Goal: Transaction & Acquisition: Register for event/course

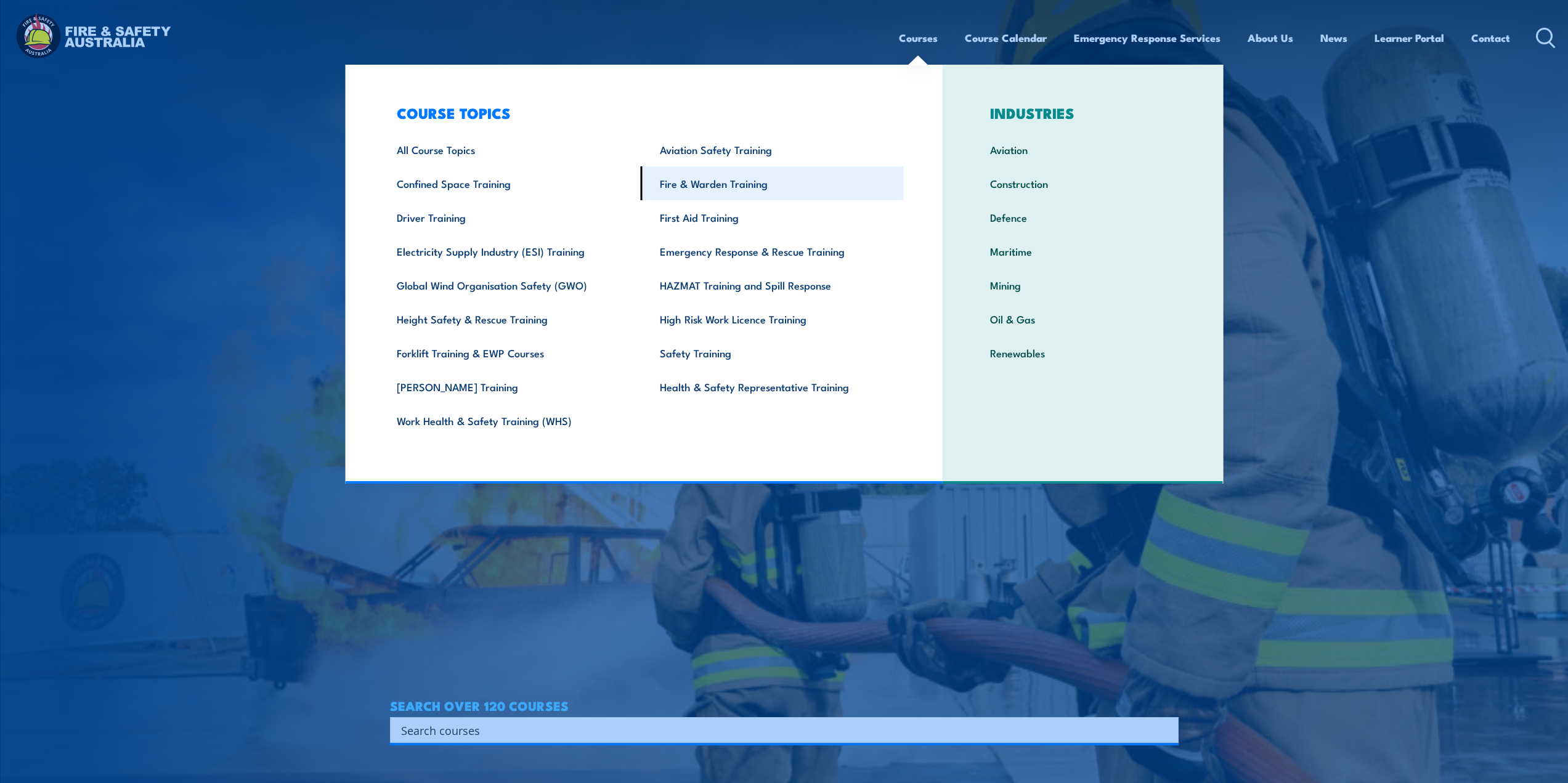
click at [745, 186] on link "Fire & Warden Training" at bounding box center [772, 183] width 263 height 34
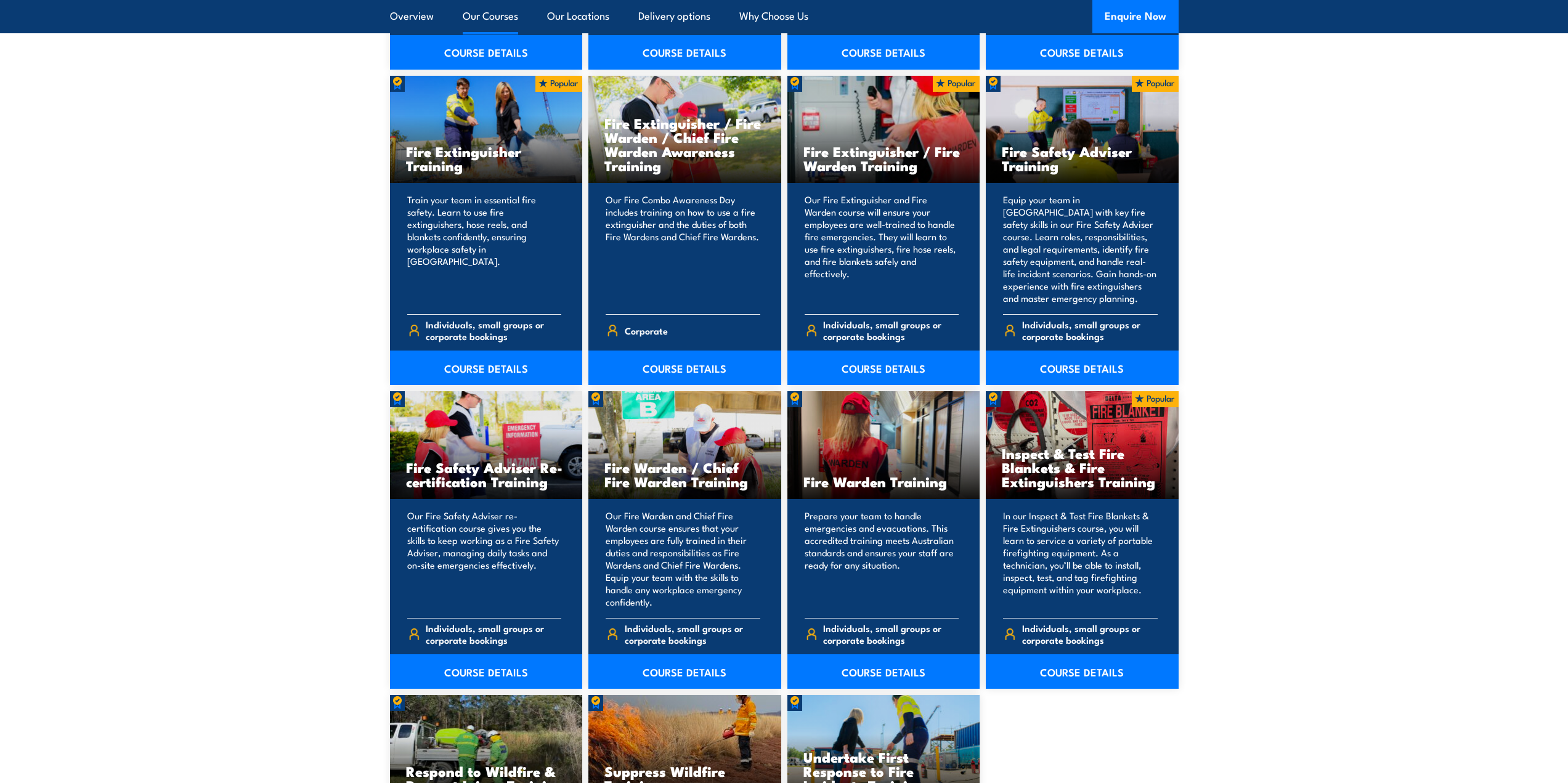
scroll to position [1294, 0]
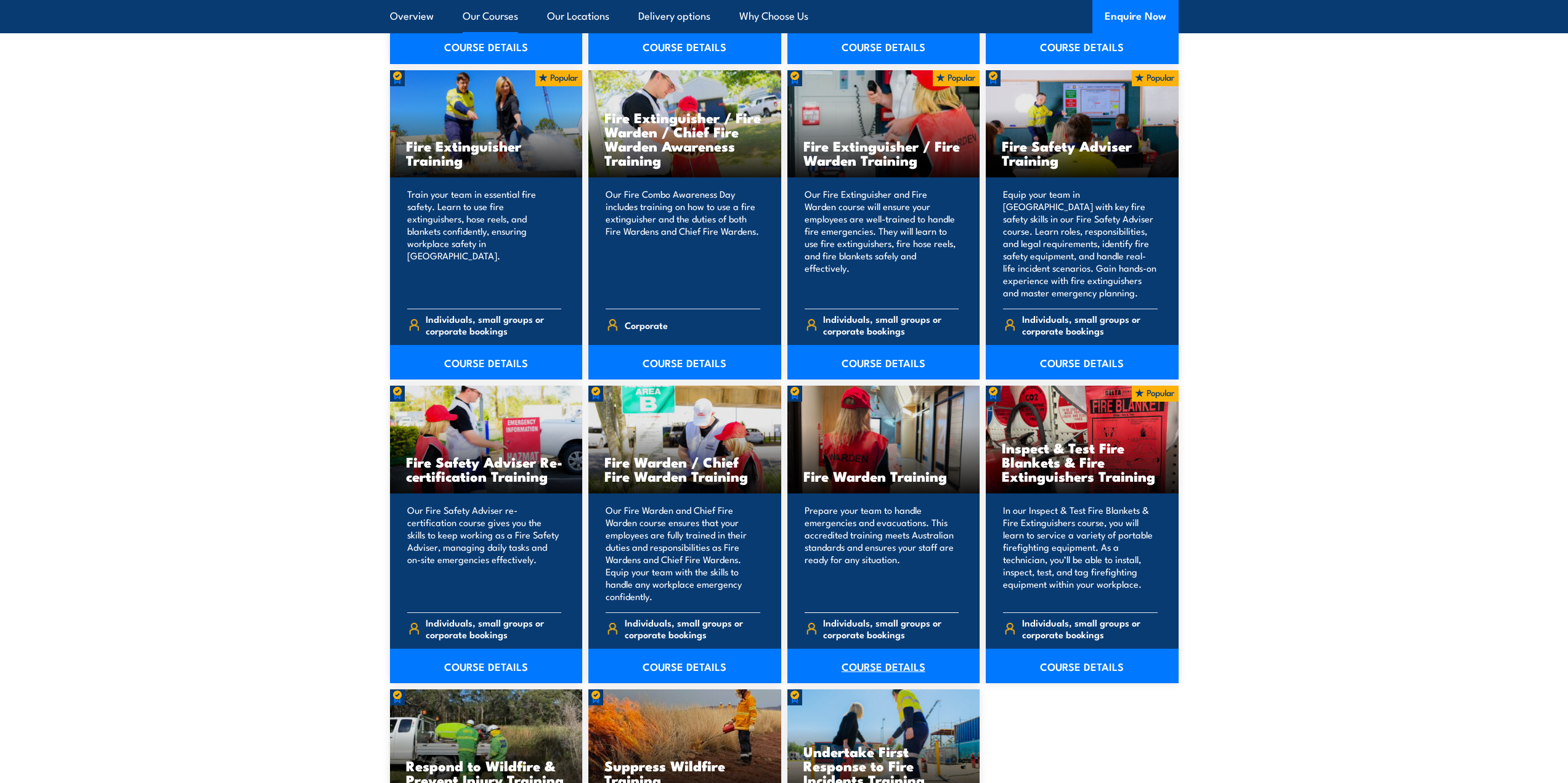
click at [865, 663] on link "COURSE DETAILS" at bounding box center [884, 666] width 193 height 35
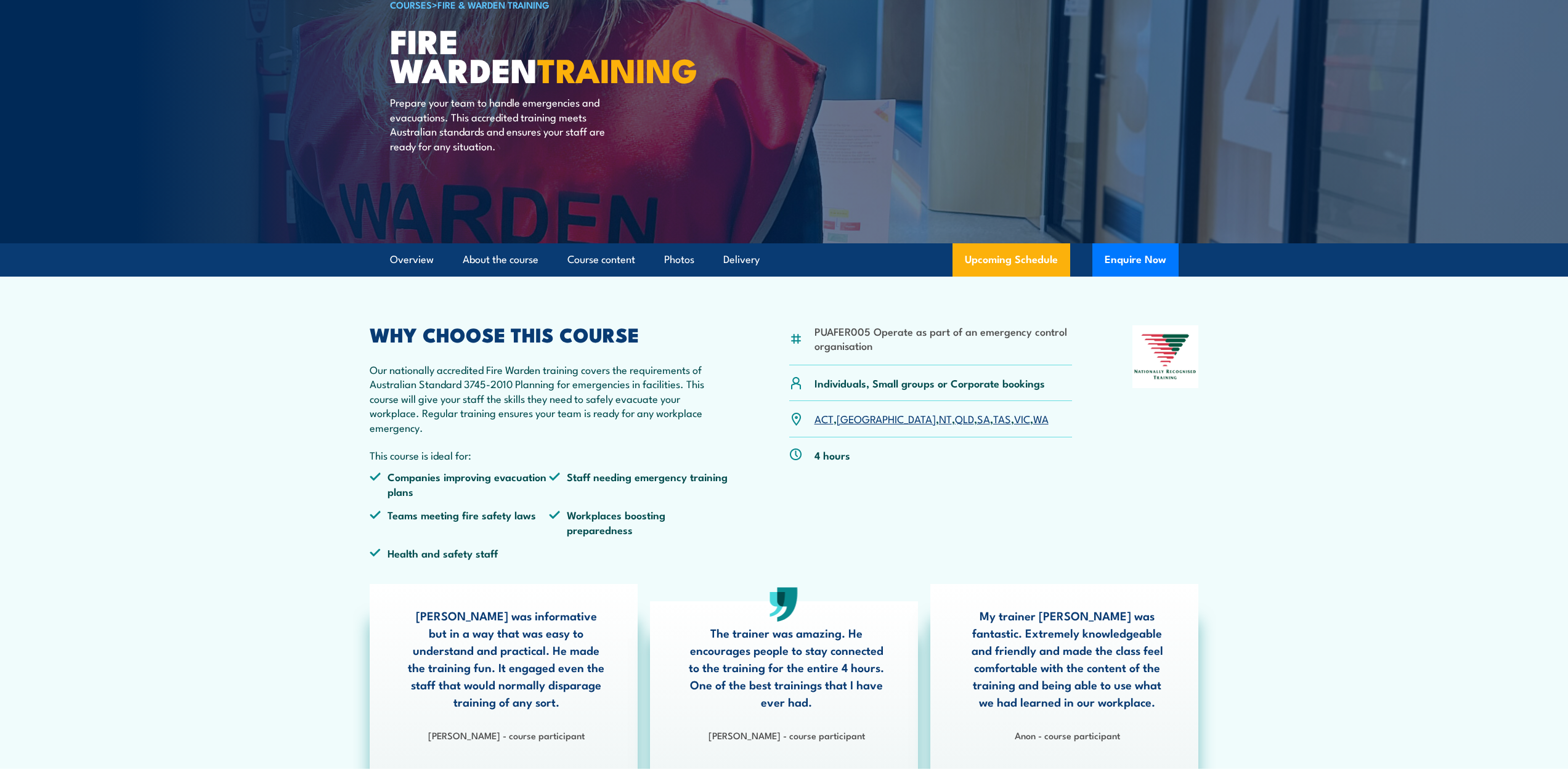
scroll to position [123, 0]
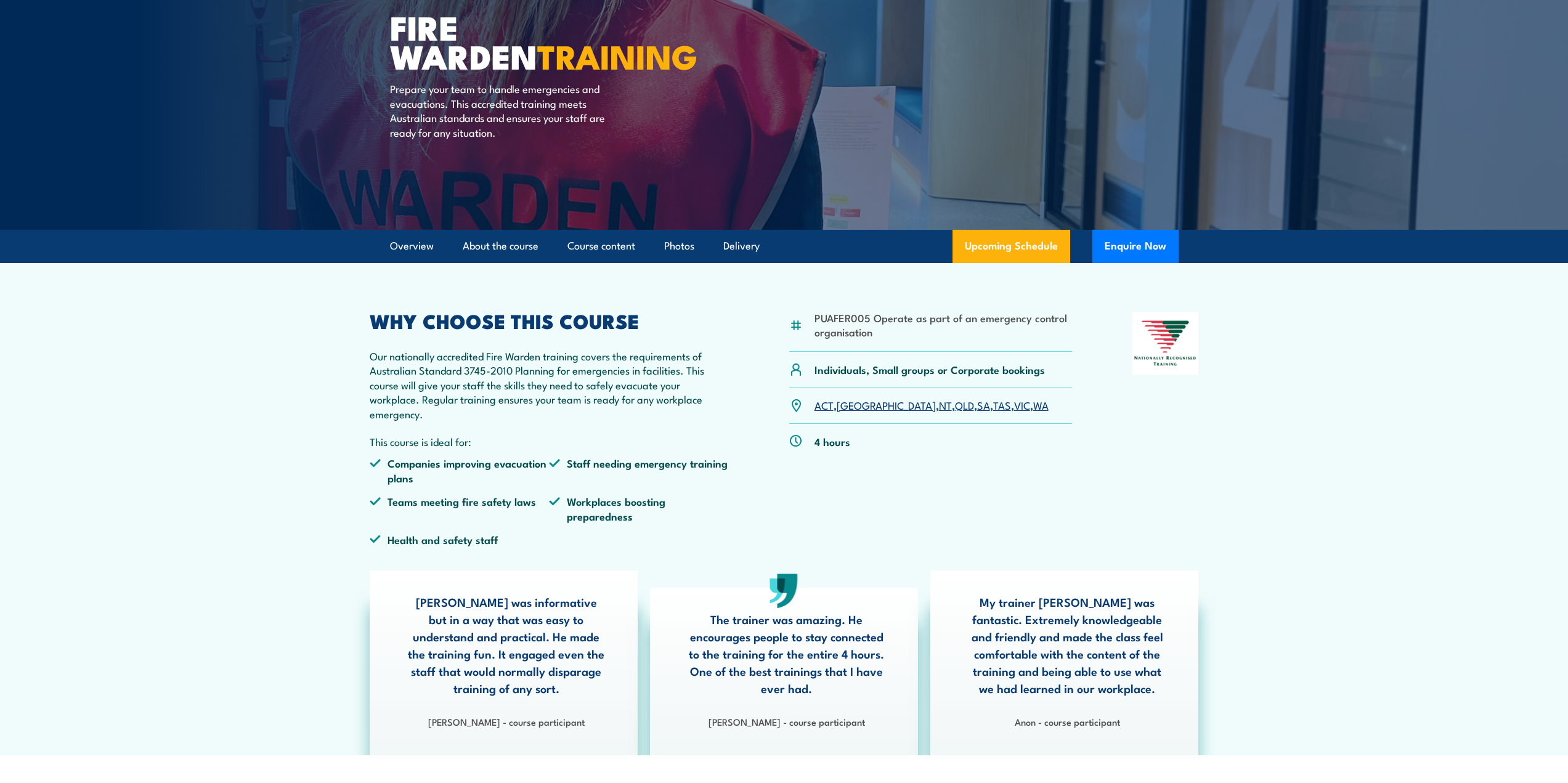
click at [977, 405] on link "SA" at bounding box center [983, 405] width 13 height 15
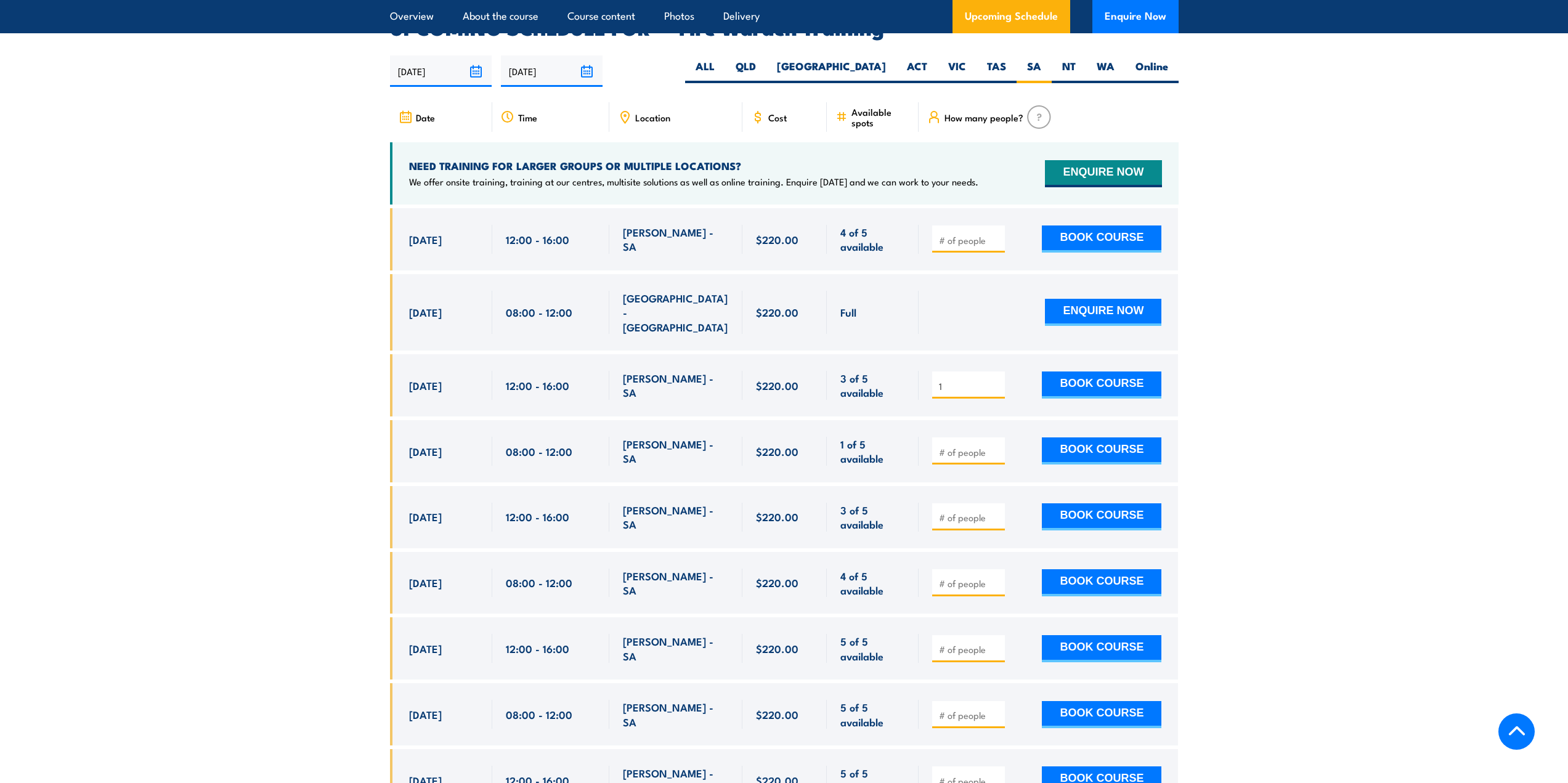
click at [995, 380] on input "1" at bounding box center [970, 386] width 62 height 12
type input "2"
click at [995, 380] on input "2" at bounding box center [970, 386] width 62 height 12
click at [1089, 372] on button "BOOK COURSE" at bounding box center [1101, 385] width 119 height 27
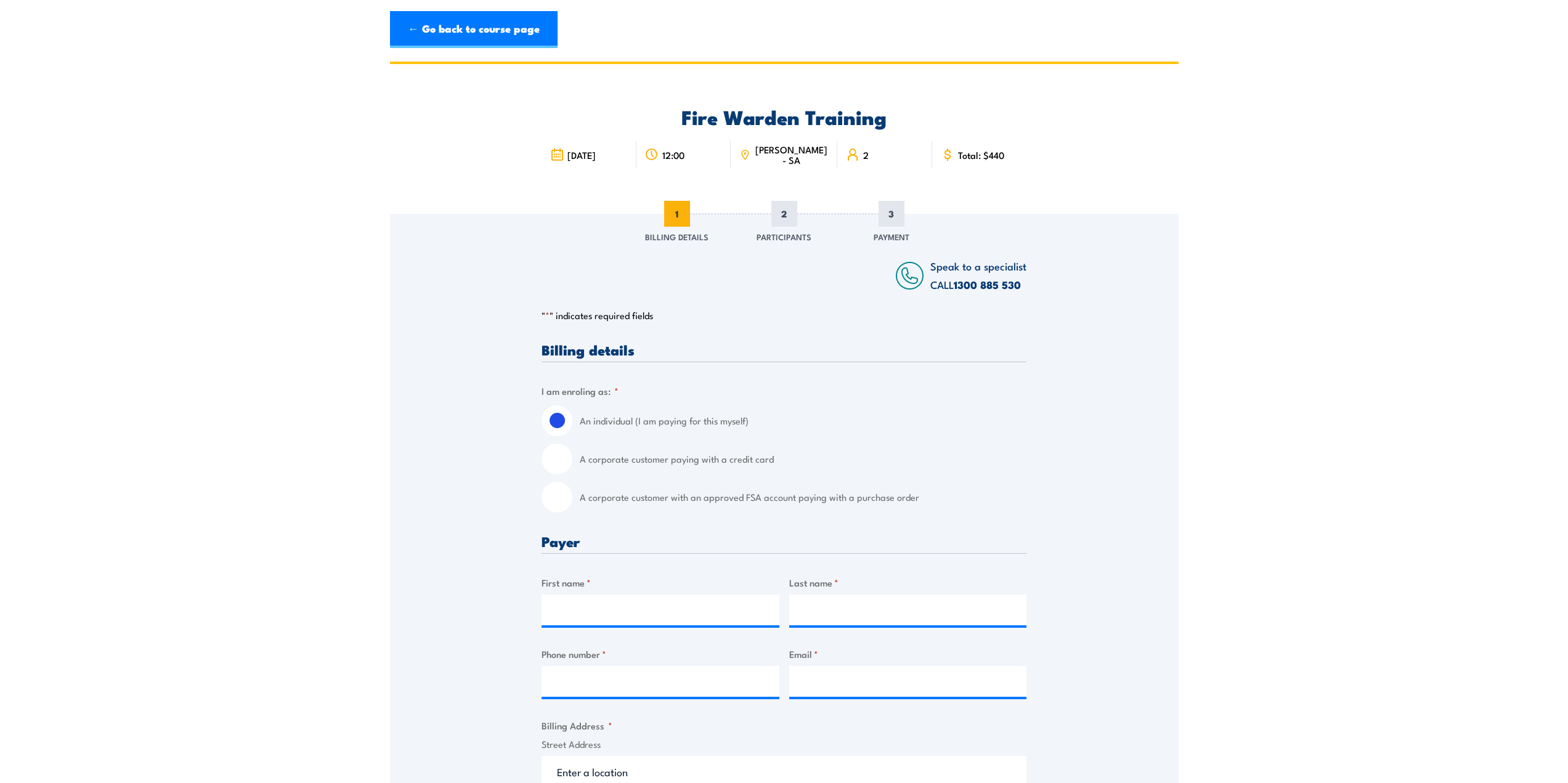
click at [565, 460] on input "A corporate customer paying with a credit card" at bounding box center [557, 459] width 31 height 31
radio input "true"
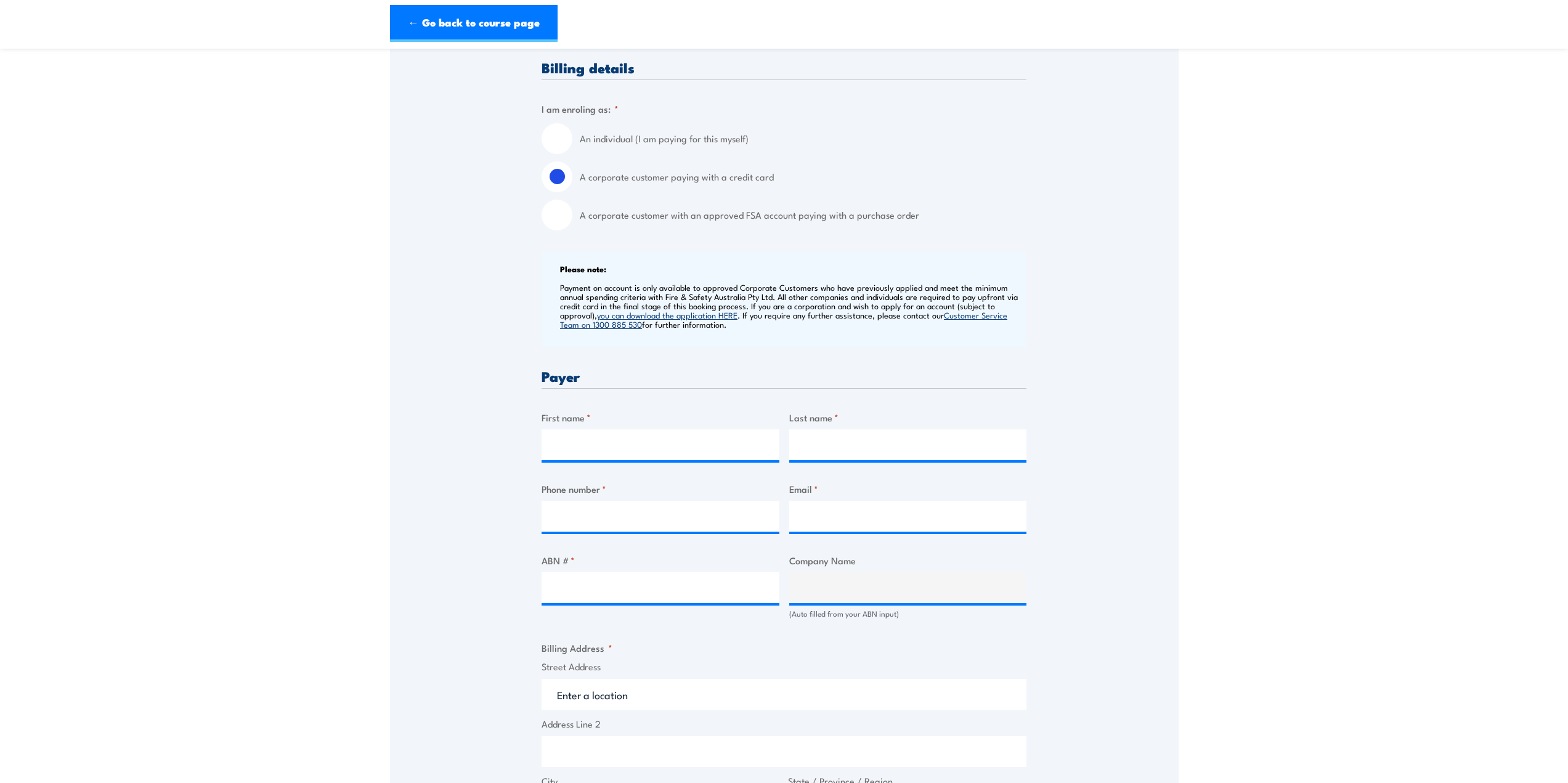
scroll to position [308, 0]
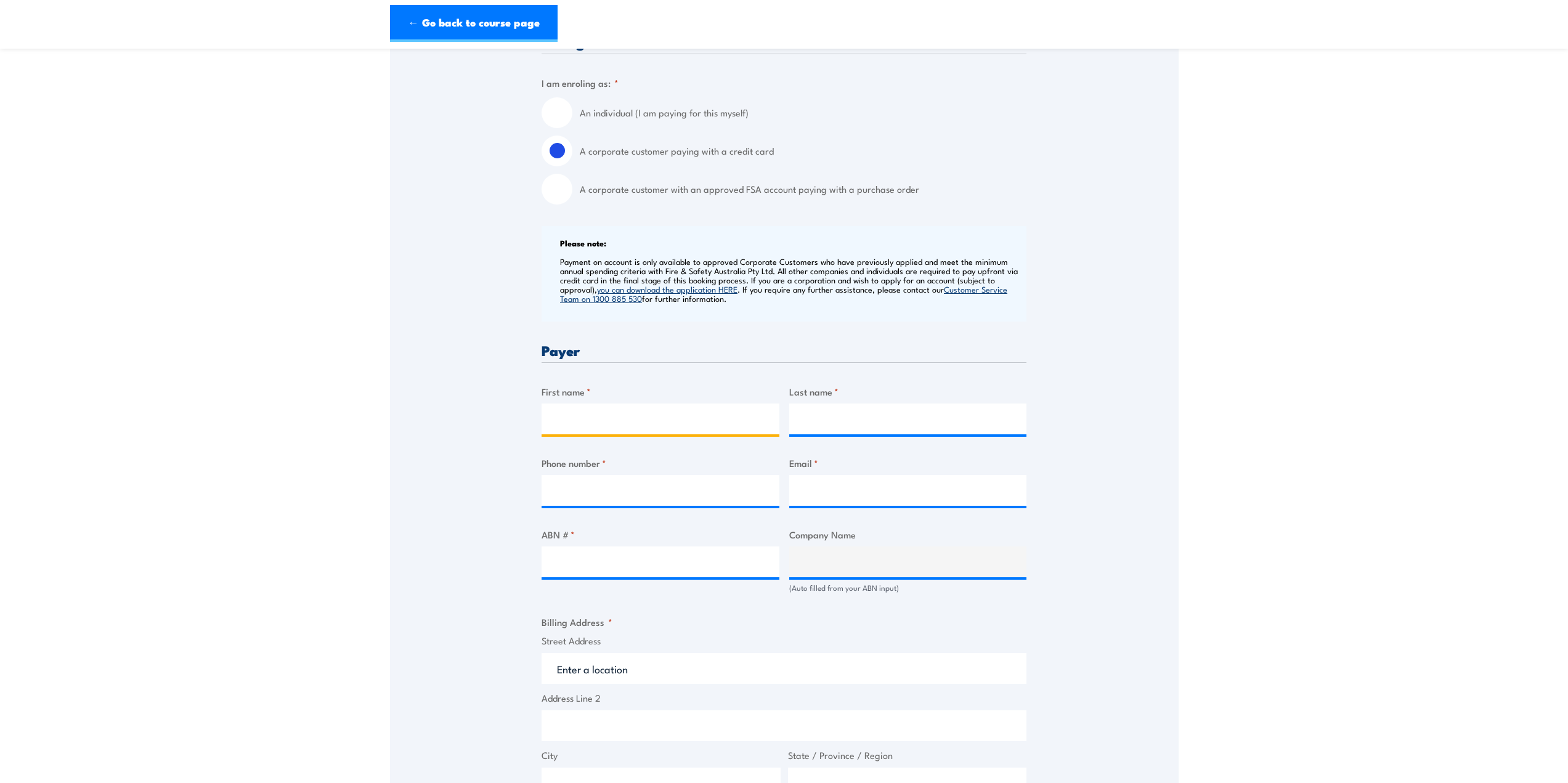
click at [643, 416] on input "First name *" at bounding box center [660, 419] width 238 height 31
type input "Adrian"
type input "Hayter"
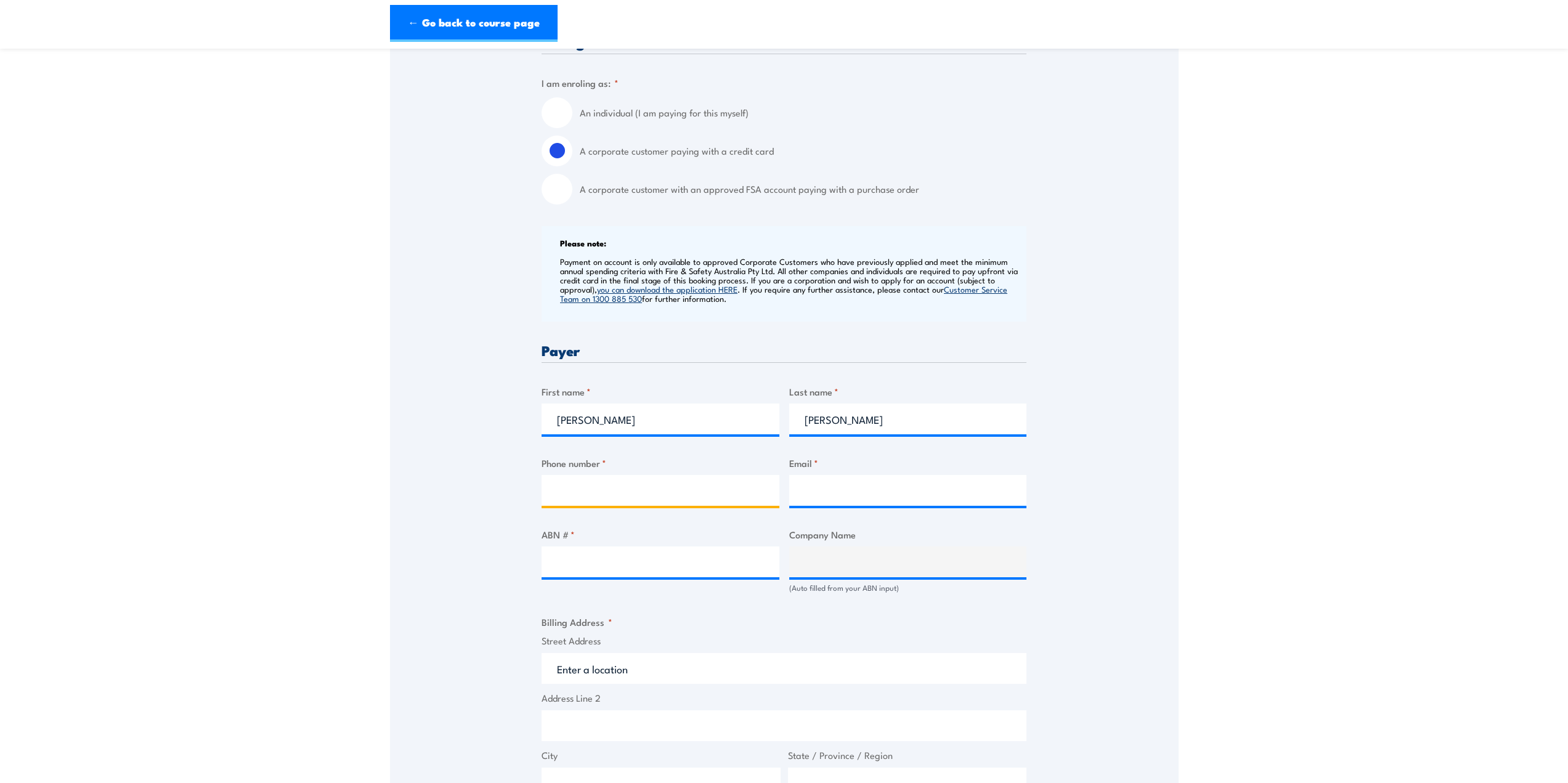
type input "0884403357"
type input "adrianhayter@becksgroup.au"
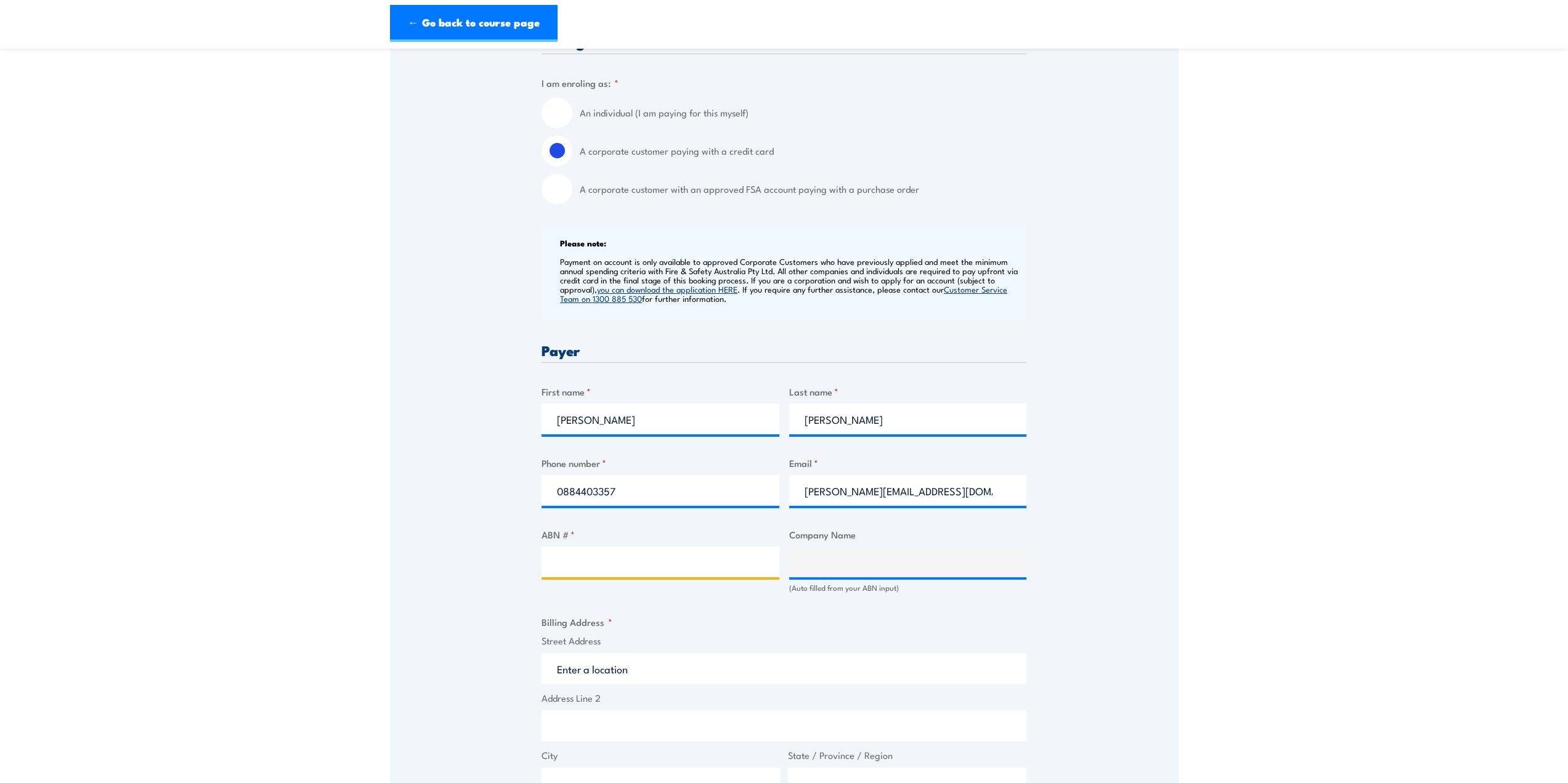
click at [626, 555] on input "ABN # *" at bounding box center [660, 561] width 238 height 31
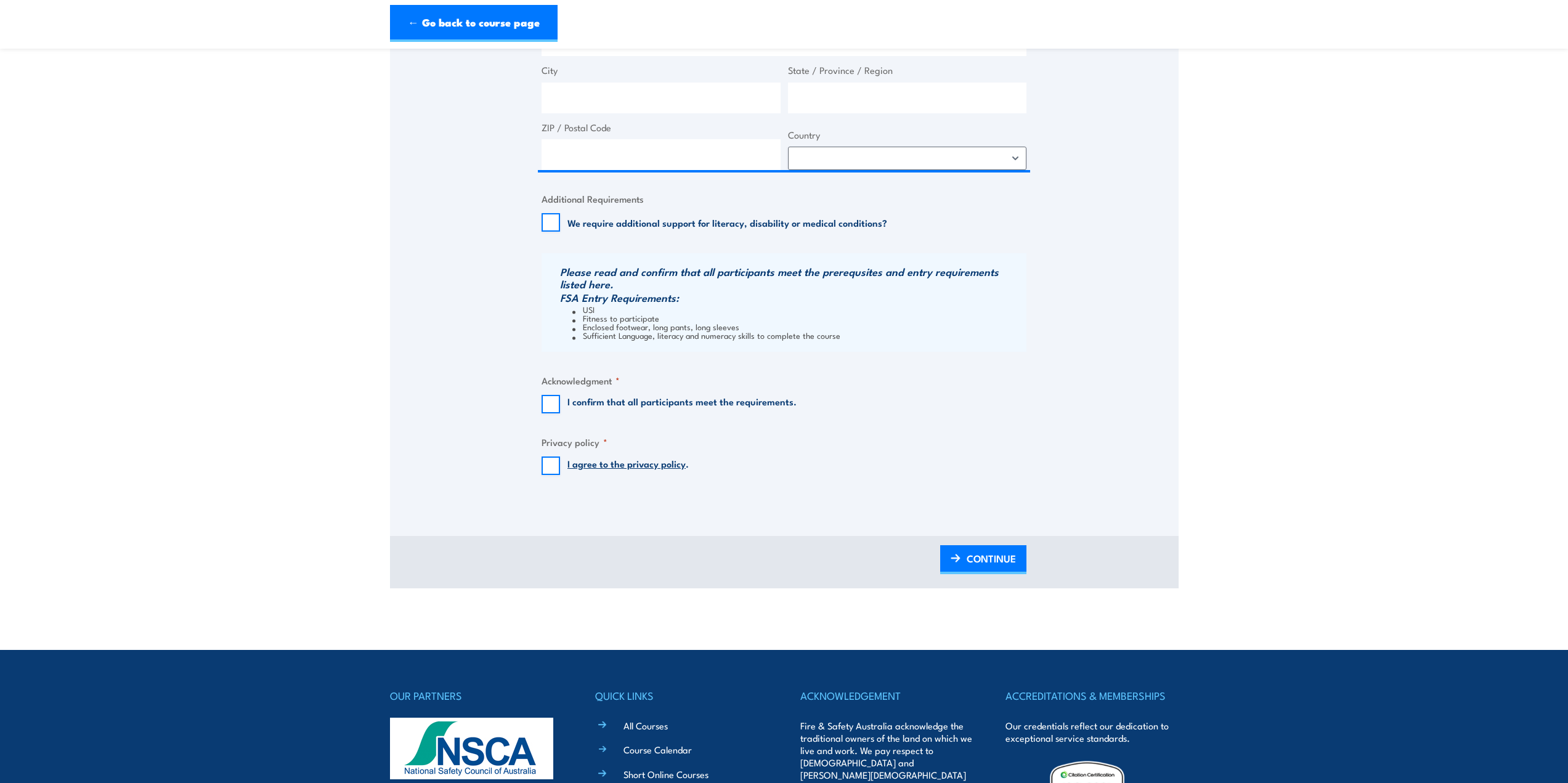
scroll to position [685, 0]
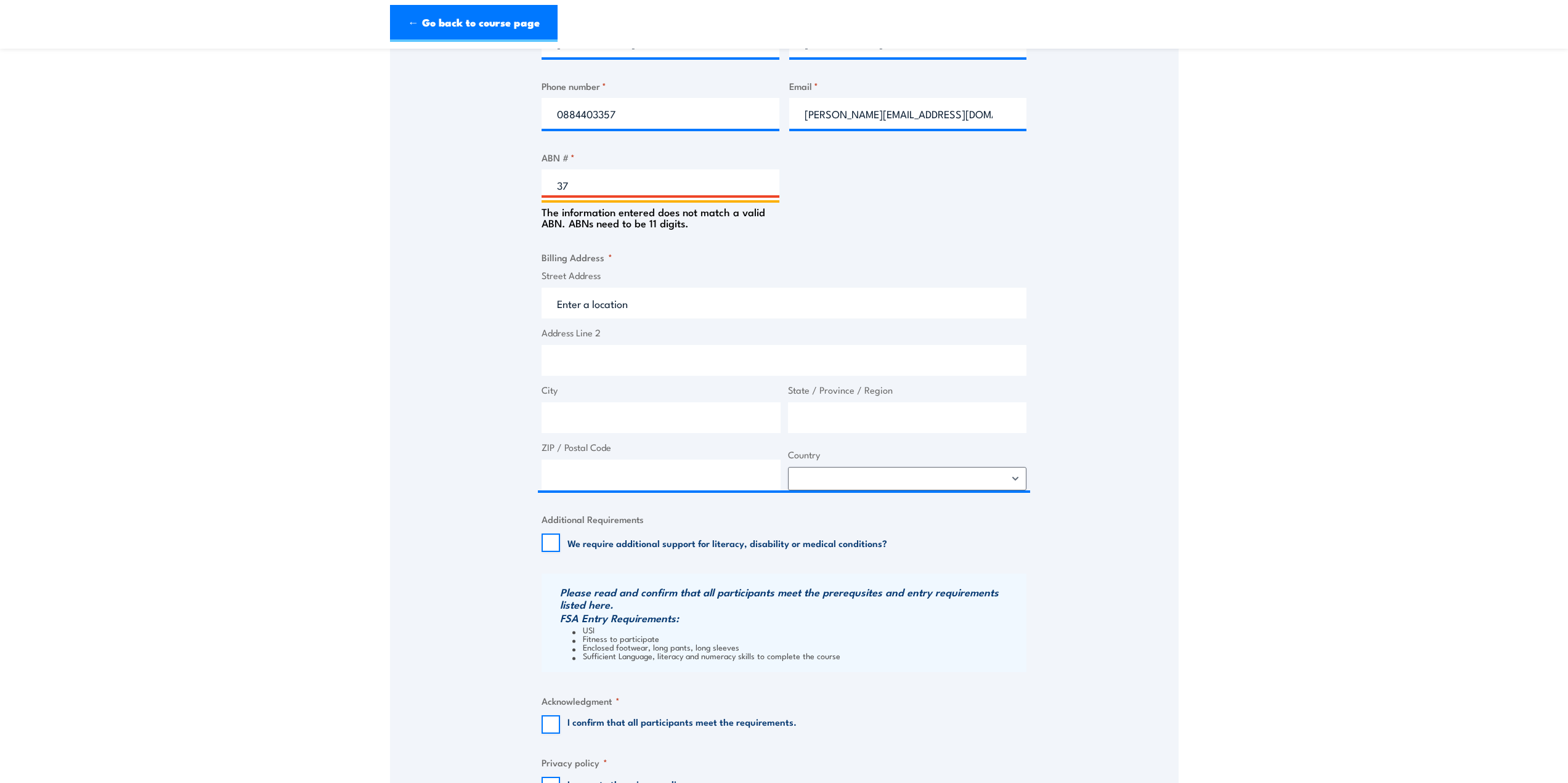
click at [580, 184] on input "37" at bounding box center [660, 185] width 238 height 31
type input "37008011550"
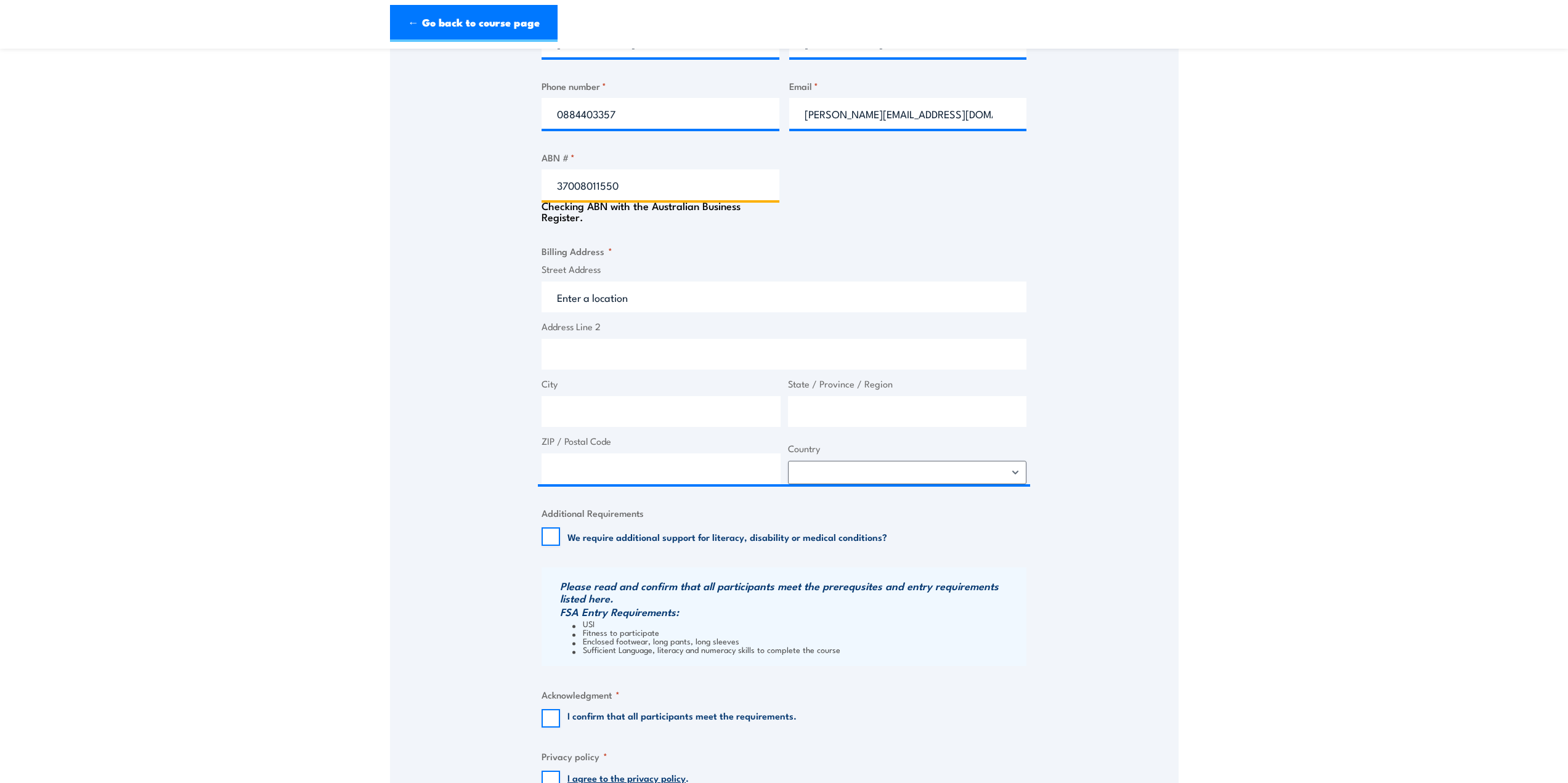
type input "PETER W. BECK PTY. LTD."
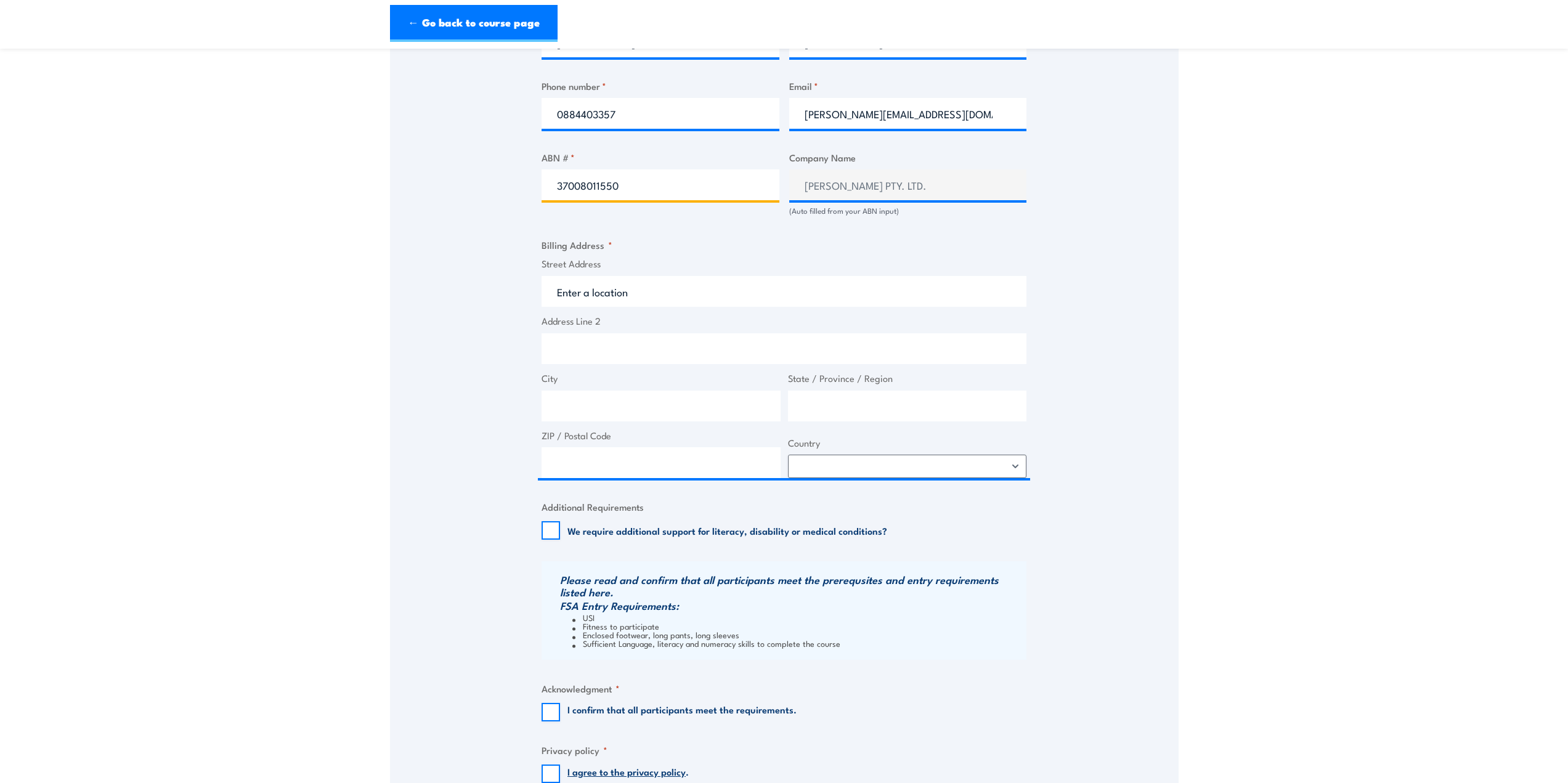
type input "37008011550"
type input "14 Duncan Court, Ottoway SA, Australia"
type input "14 Duncan Ct"
type input "Ottoway"
type input "South Australia"
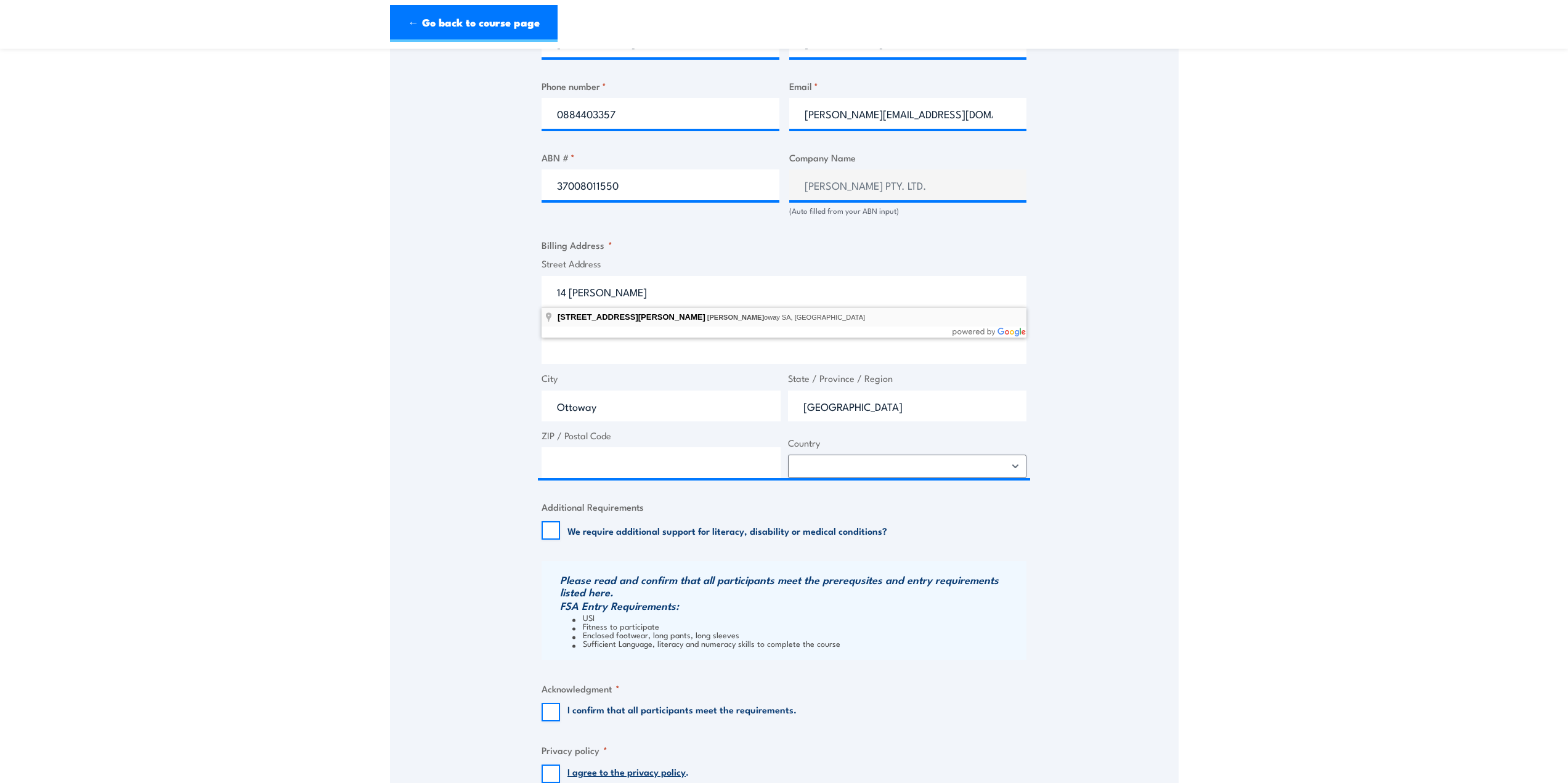
type input "5013"
select select "Australia"
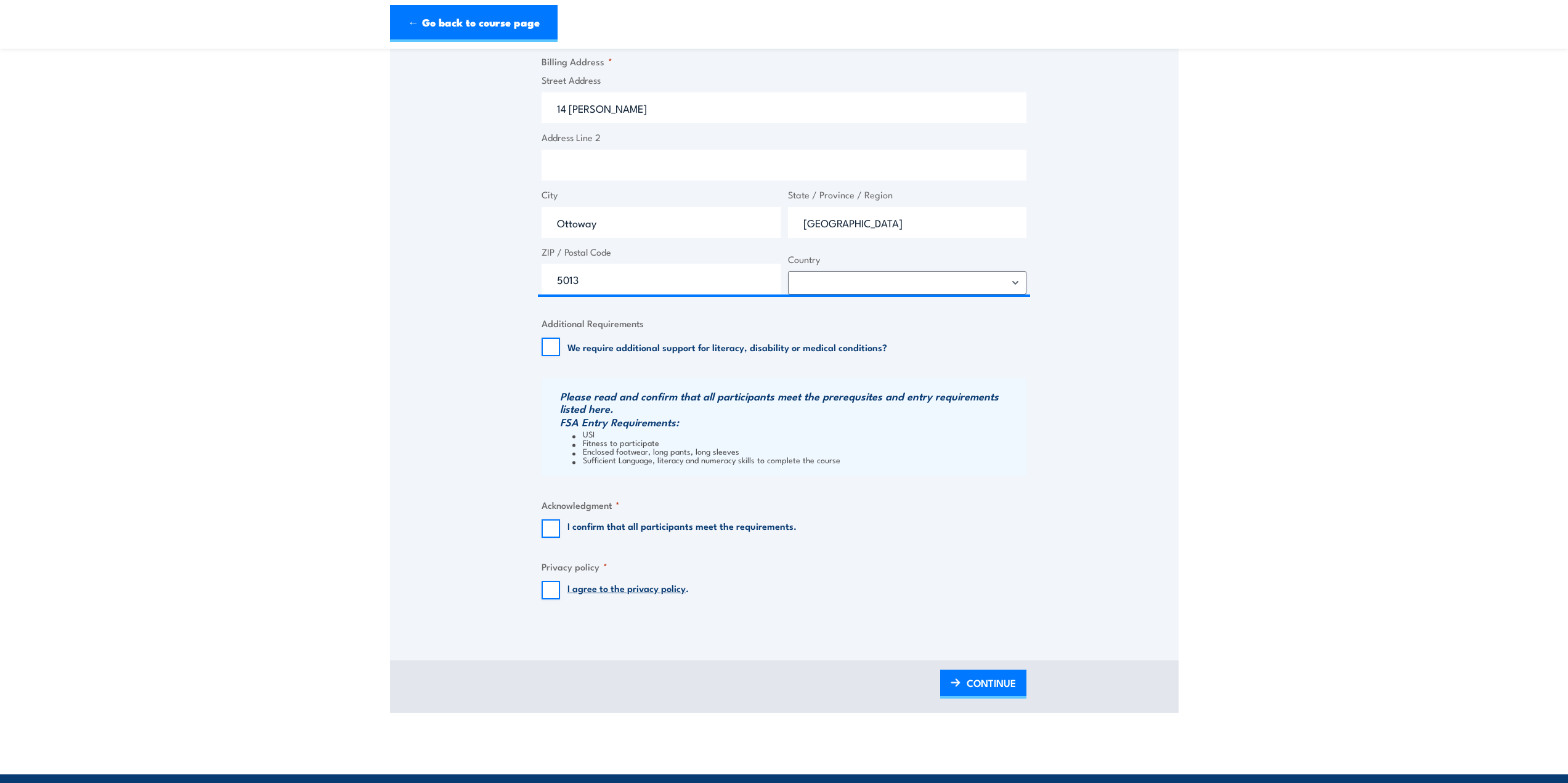
scroll to position [932, 0]
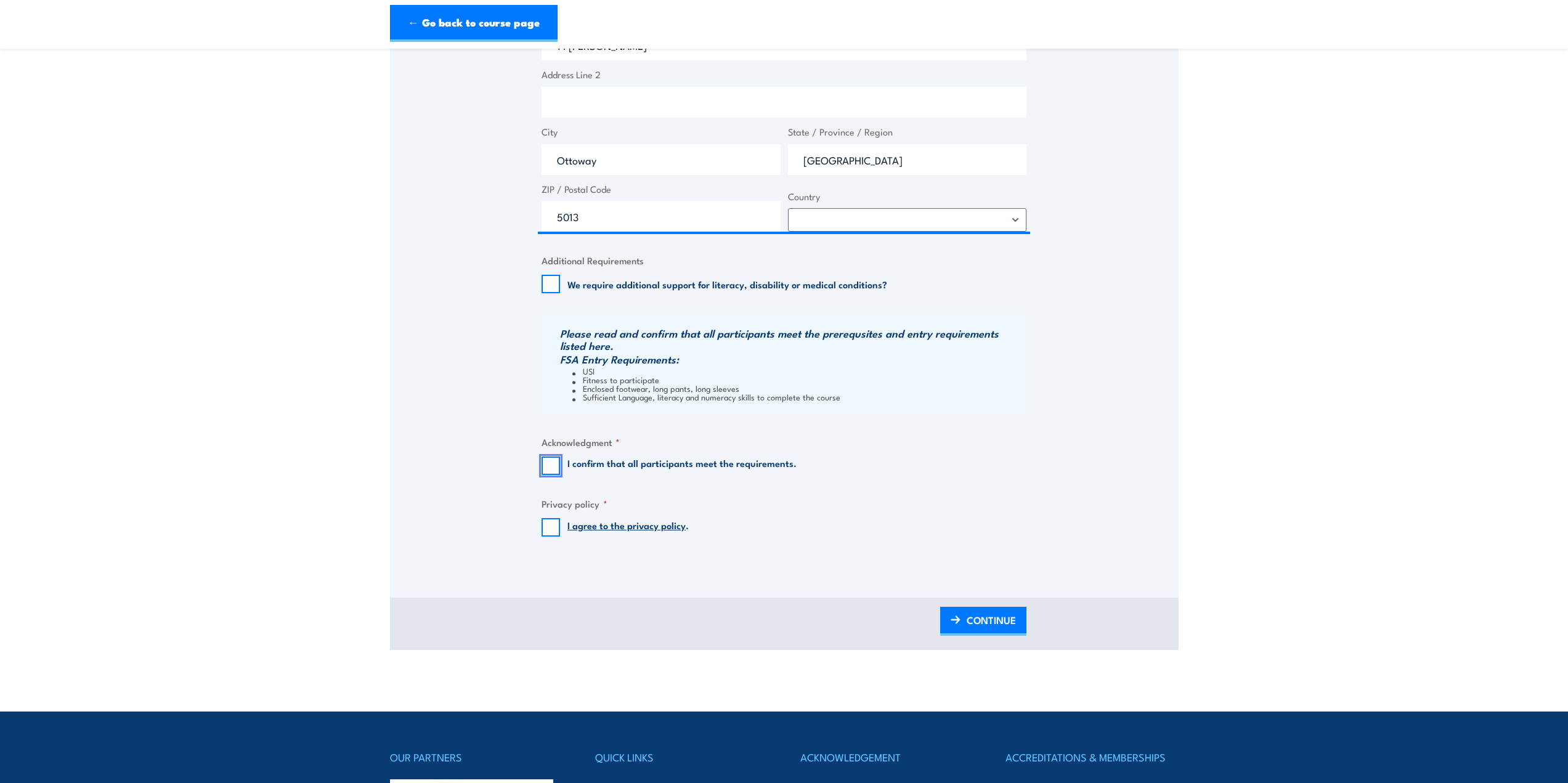
click at [553, 467] on input "I confirm that all participants meet the requirements." at bounding box center [551, 465] width 18 height 18
checkbox input "true"
click at [552, 529] on input "I agree to the privacy policy ." at bounding box center [551, 527] width 18 height 18
checkbox input "true"
click at [976, 628] on span "CONTINUE" at bounding box center [991, 620] width 50 height 33
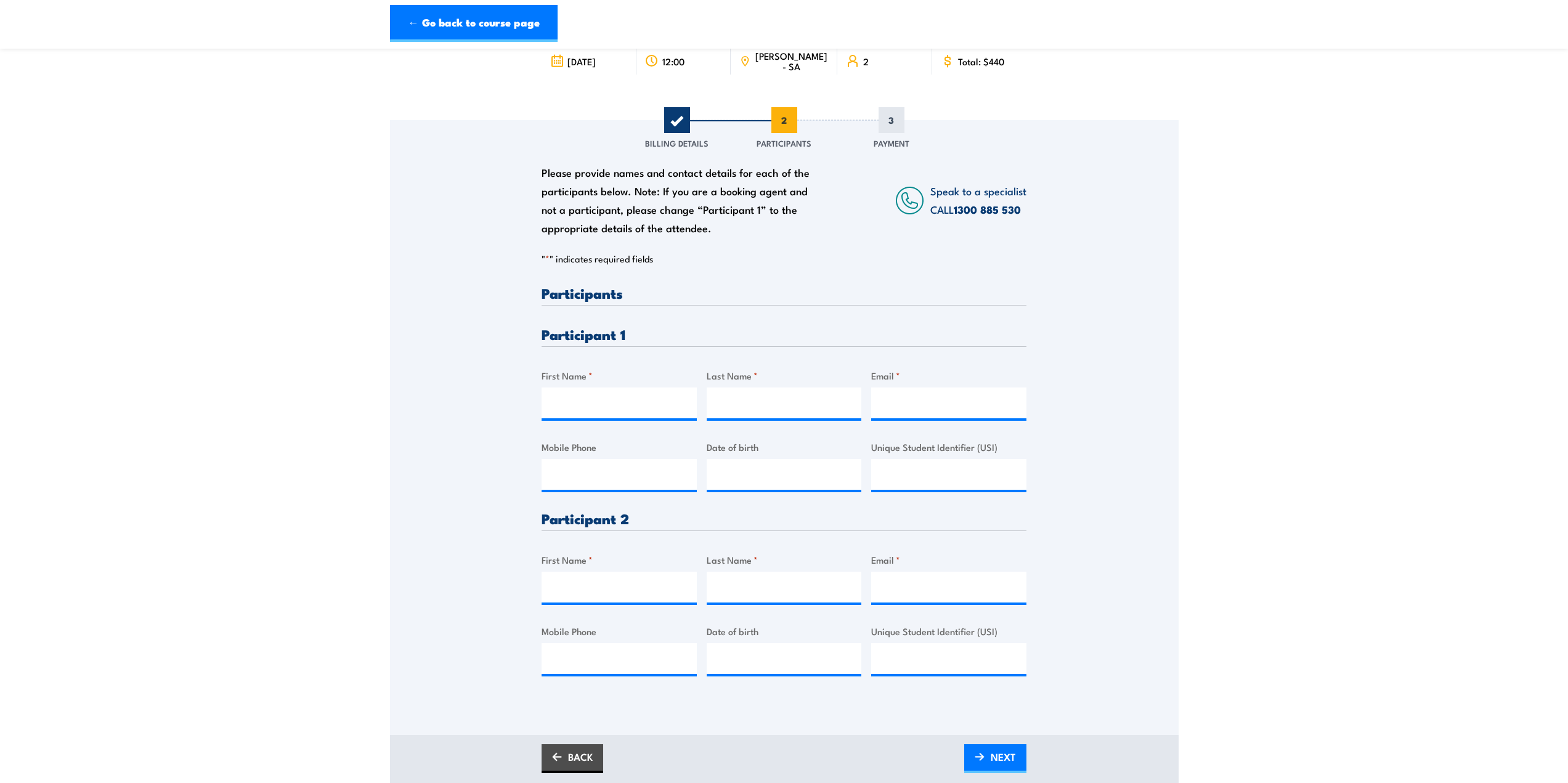
scroll to position [123, 0]
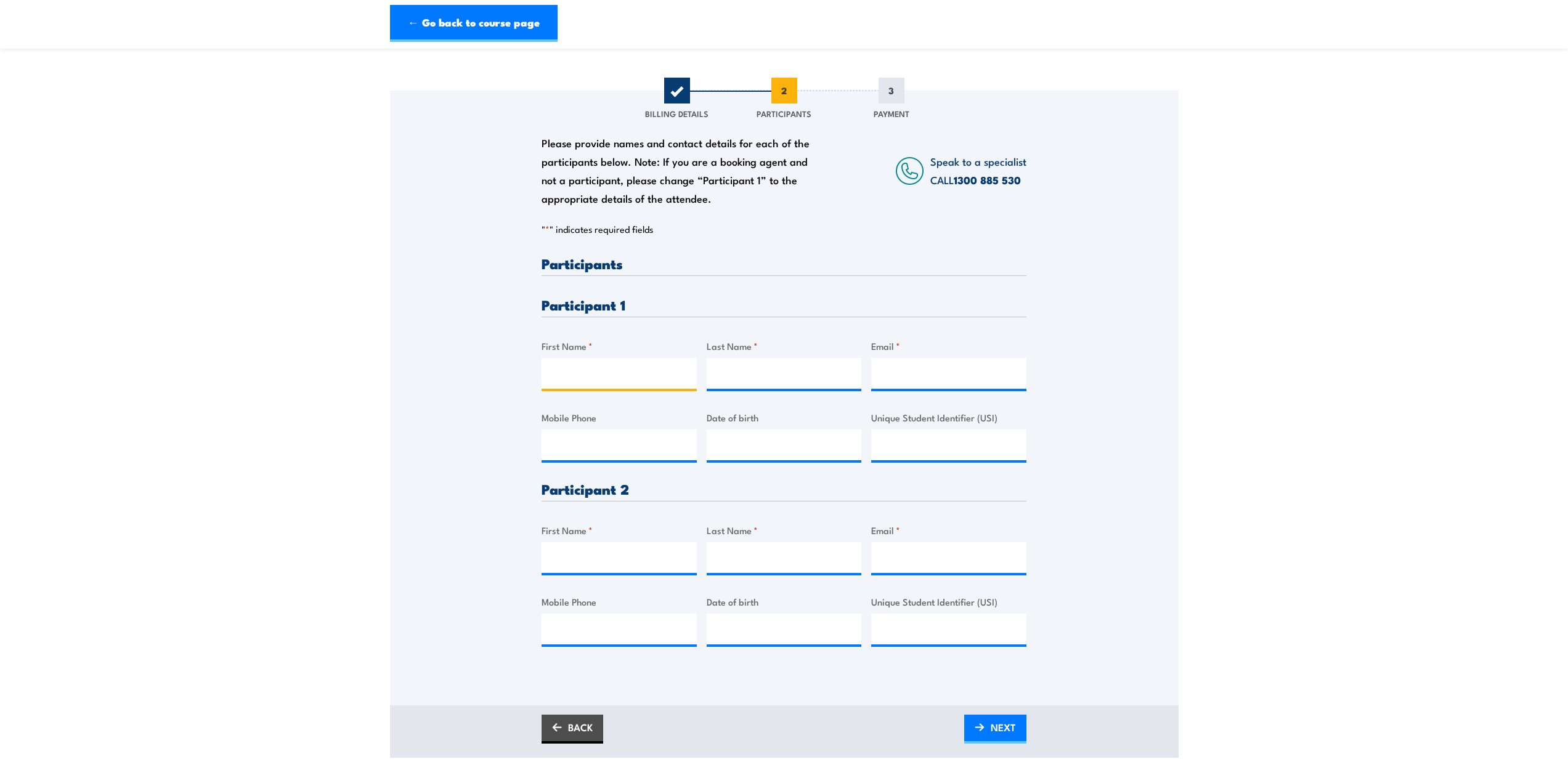
click at [617, 372] on input "First Name *" at bounding box center [619, 373] width 155 height 31
type input "Amisha"
type input "Arora"
click at [939, 375] on input "Email *" at bounding box center [949, 373] width 155 height 31
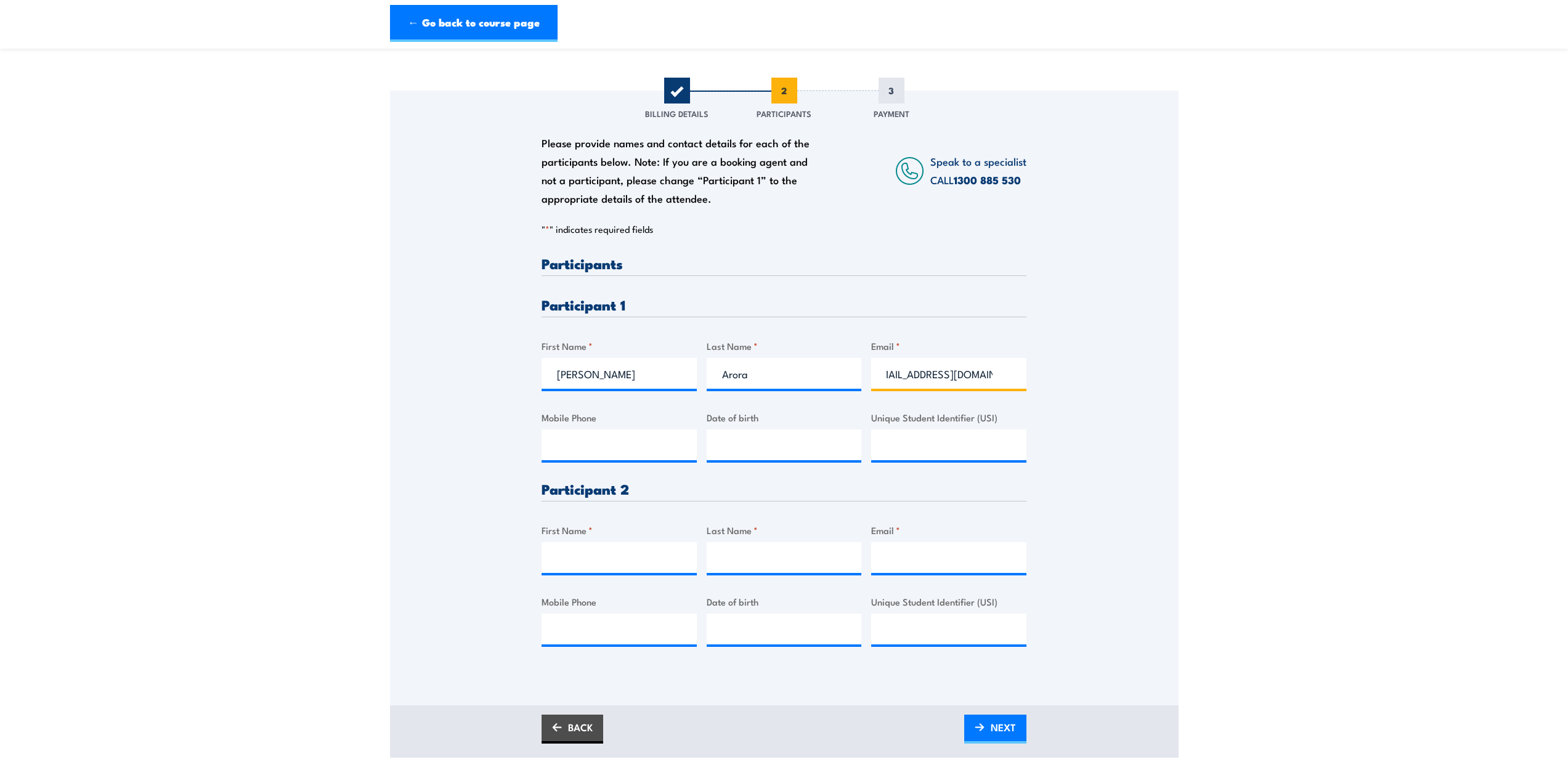
type input "amishaarora501@yahoo.in"
click at [620, 437] on input "Mobile Phone" at bounding box center [619, 445] width 155 height 31
type input "0468900482"
type input "19/08/2000"
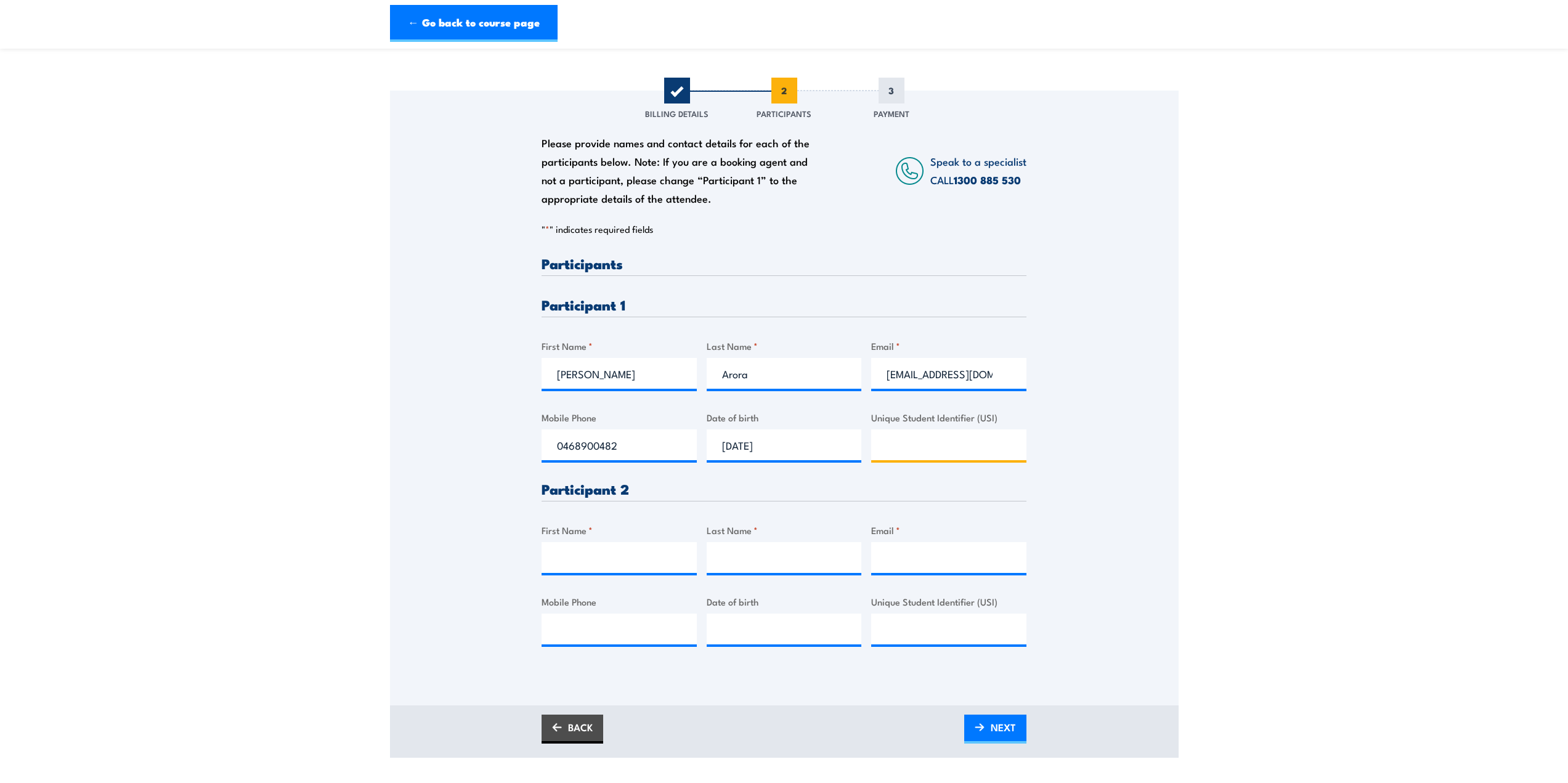
click at [945, 445] on input "Unique Student Identifier (USI)" at bounding box center [949, 445] width 155 height 31
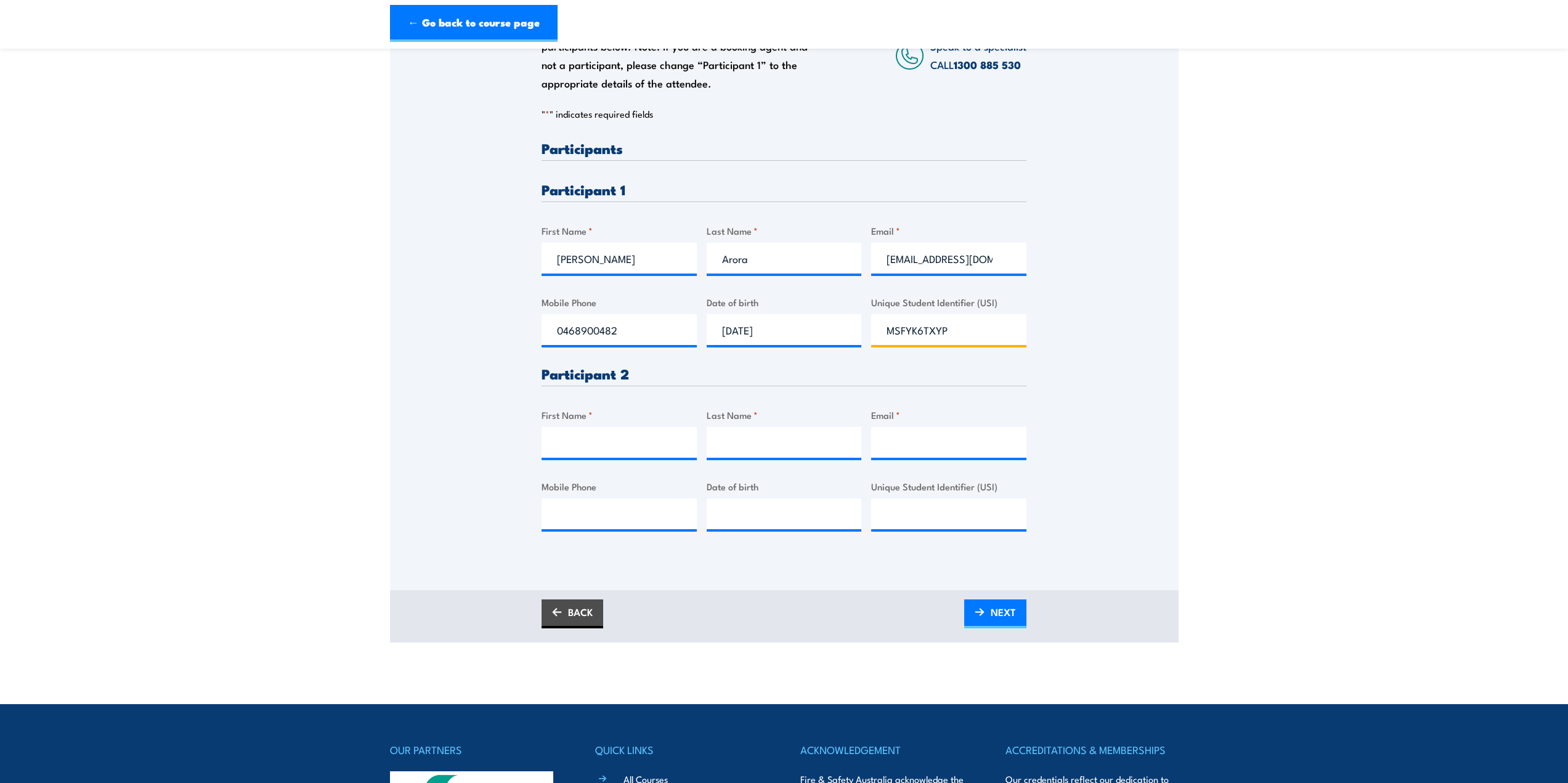
scroll to position [246, 0]
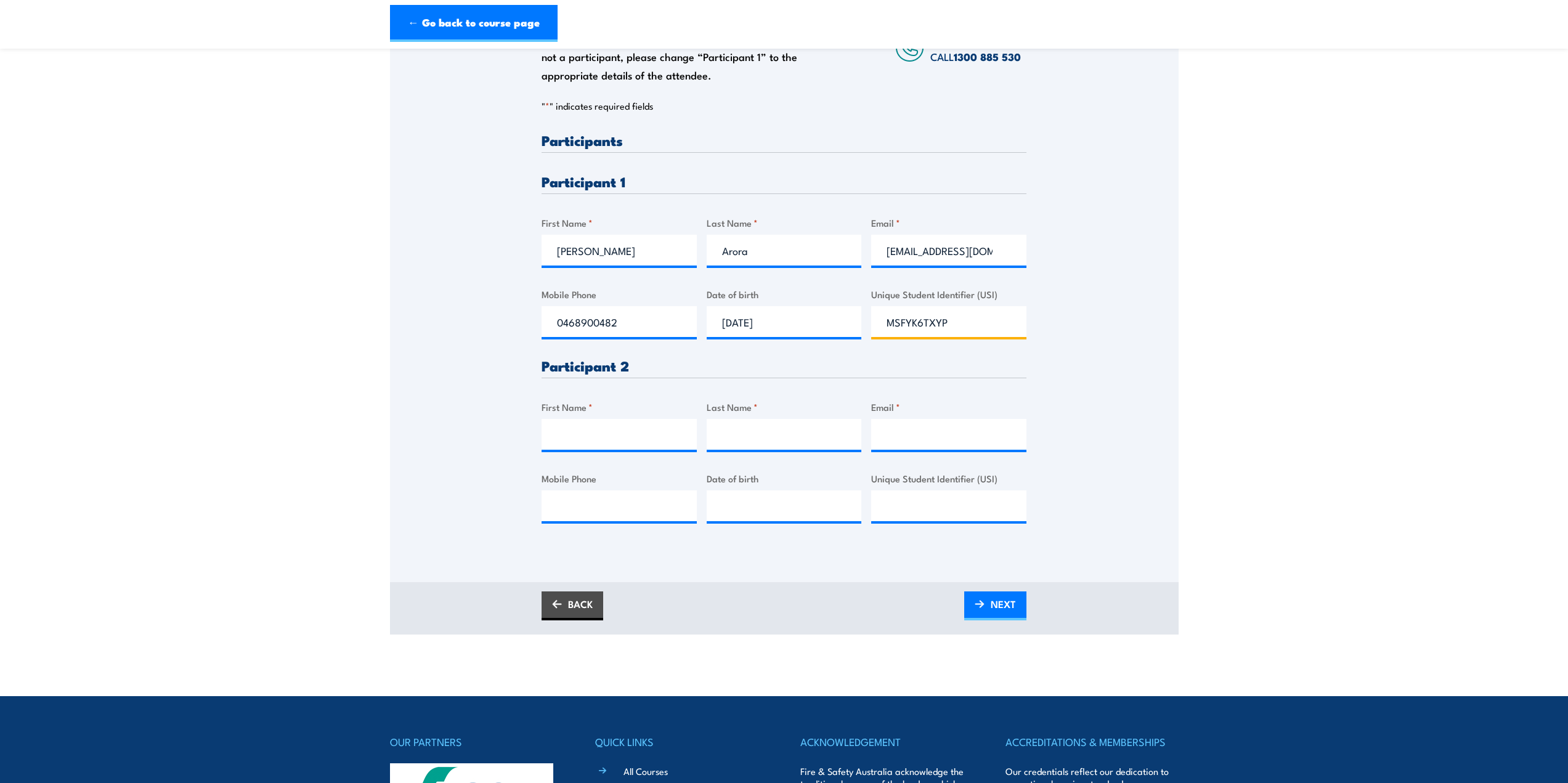
type input "MSFYK6TXYP"
click at [602, 434] on input "First Name *" at bounding box center [619, 434] width 155 height 31
type input "j"
type input "Jack"
type input "Steele"
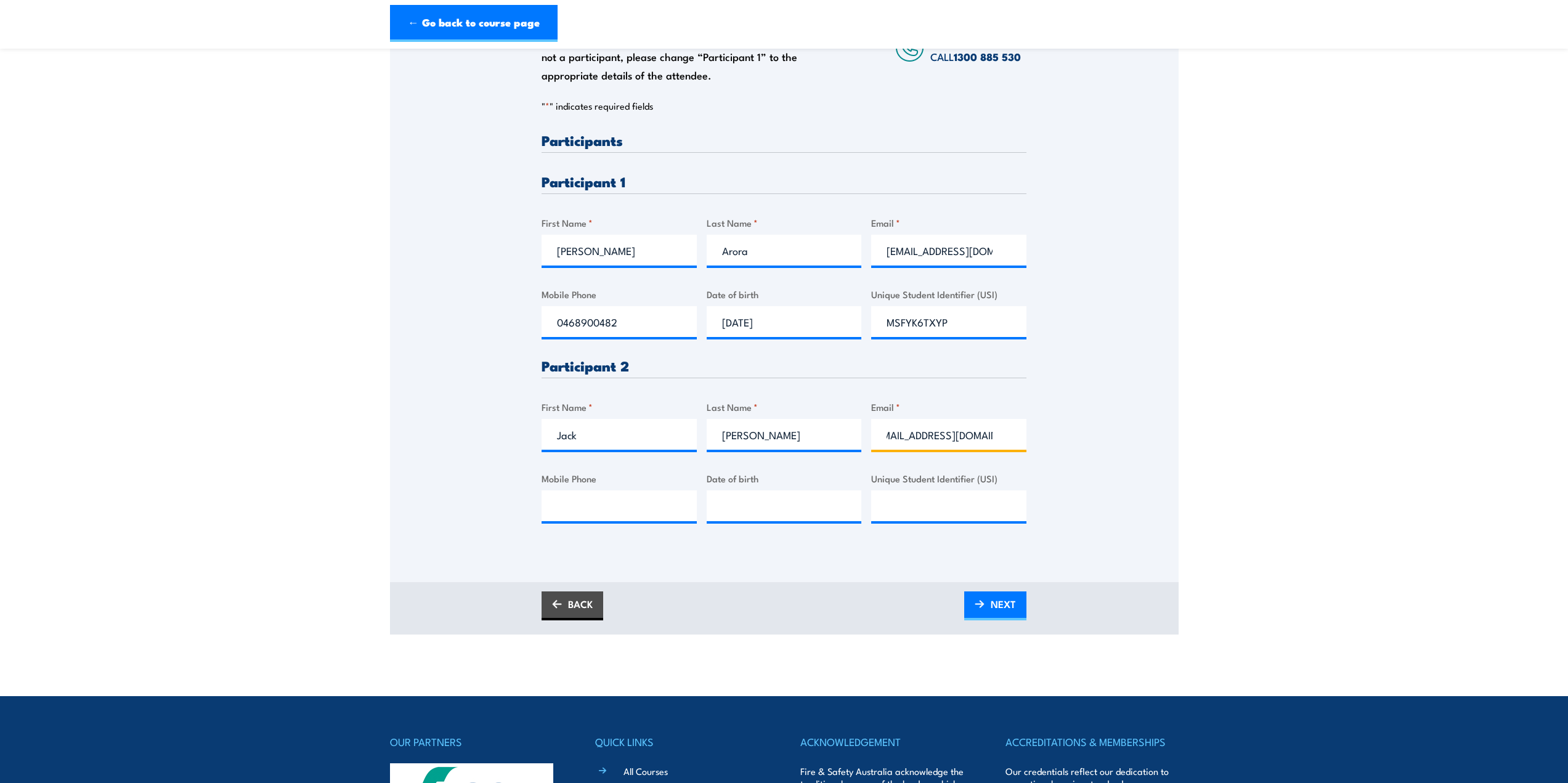
scroll to position [0, 22]
type input "steelecollectives@gmail.com"
click at [923, 503] on input "Unique Student Identifier (USI)" at bounding box center [949, 505] width 155 height 31
type input "YMLCTPWCKM"
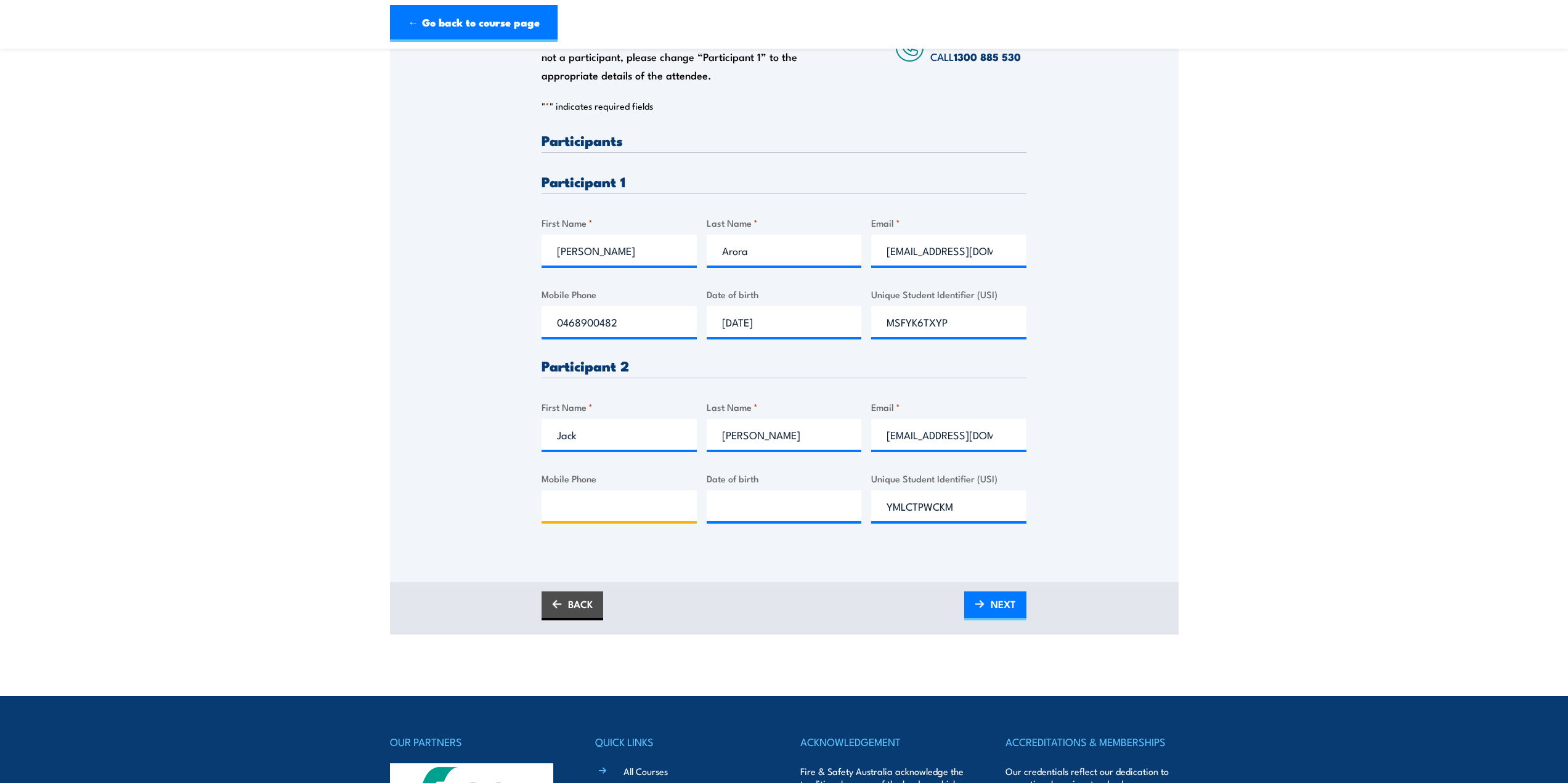
click at [575, 504] on input "Mobile Phone" at bounding box center [619, 505] width 155 height 31
type input "__/__/____"
click at [766, 507] on input "__/__/____" at bounding box center [784, 505] width 155 height 31
click at [623, 510] on input "Mobile Phone" at bounding box center [619, 505] width 155 height 31
type input "0439849408"
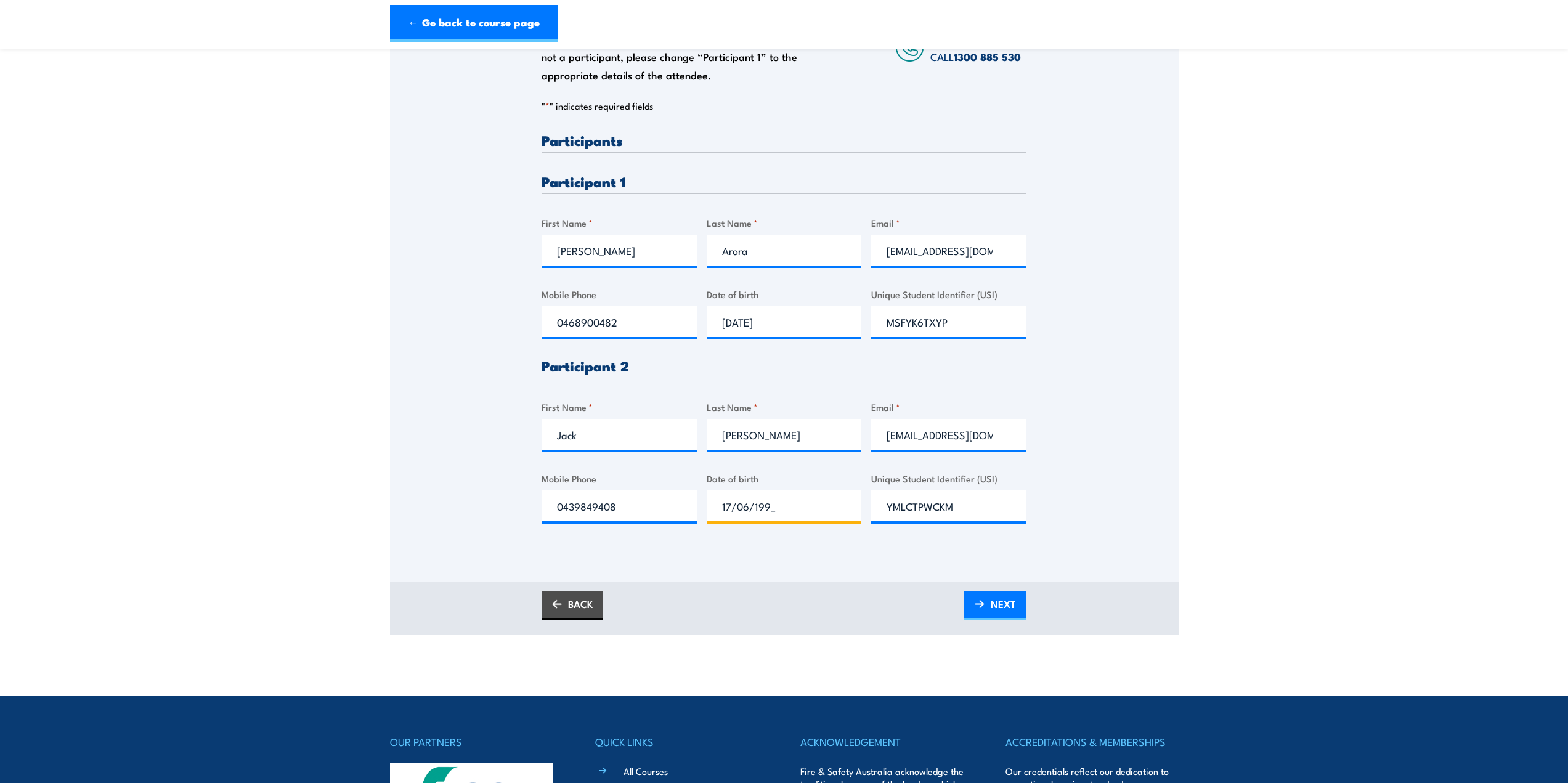
type input "17/06/1999"
click at [985, 606] on link "NEXT" at bounding box center [995, 606] width 62 height 29
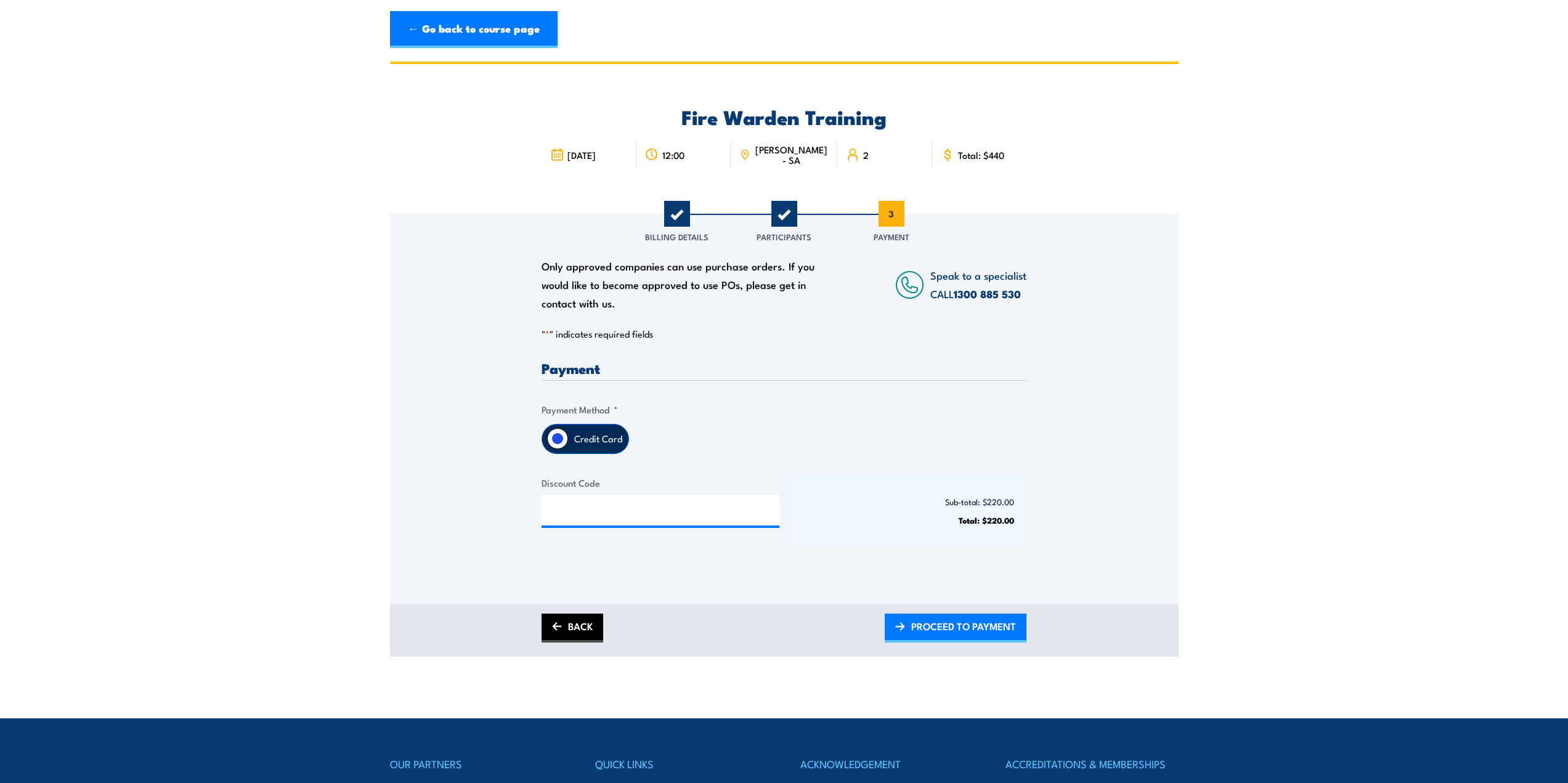
click at [574, 625] on link "BACK" at bounding box center [572, 628] width 62 height 29
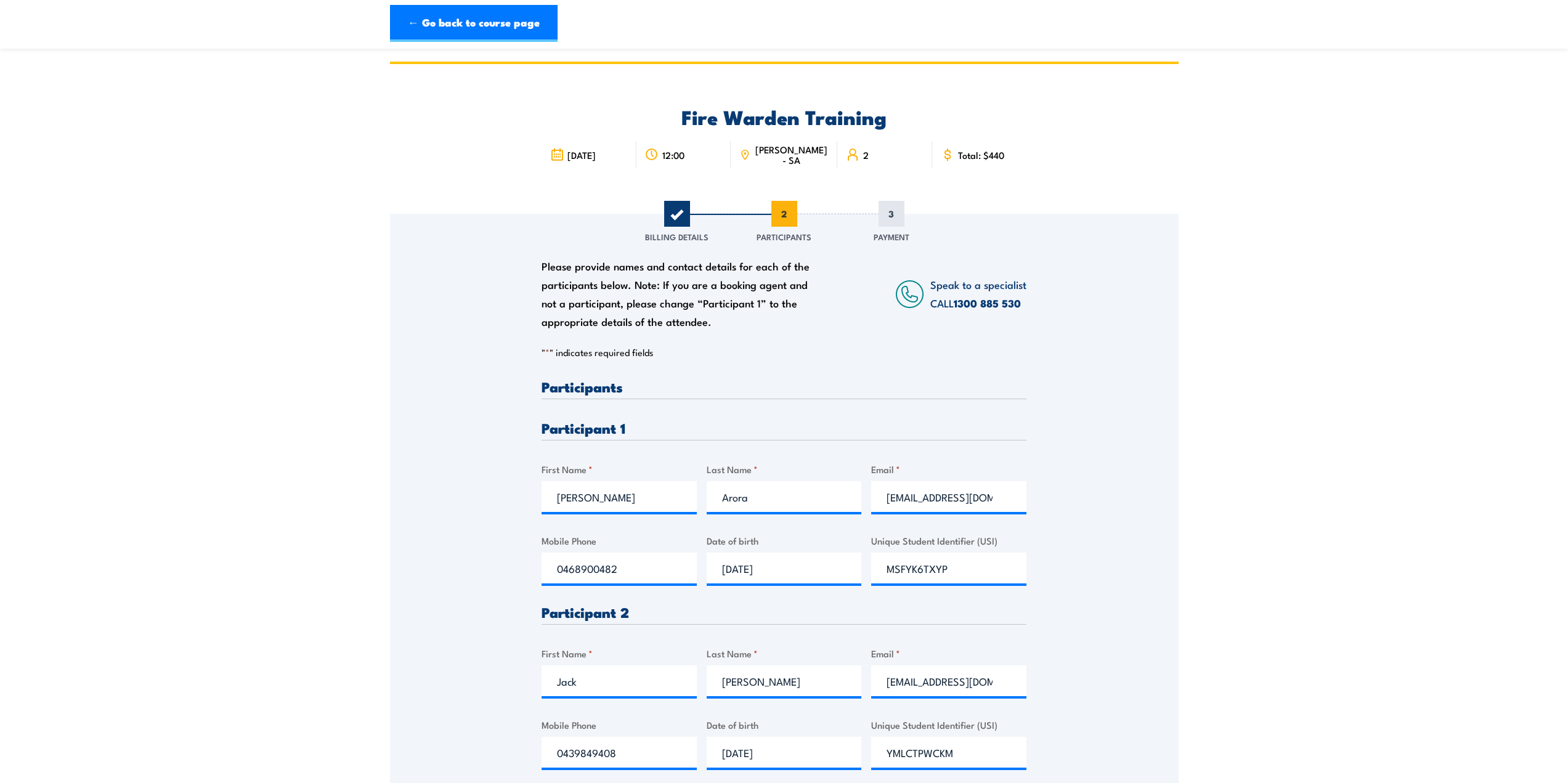
scroll to position [246, 0]
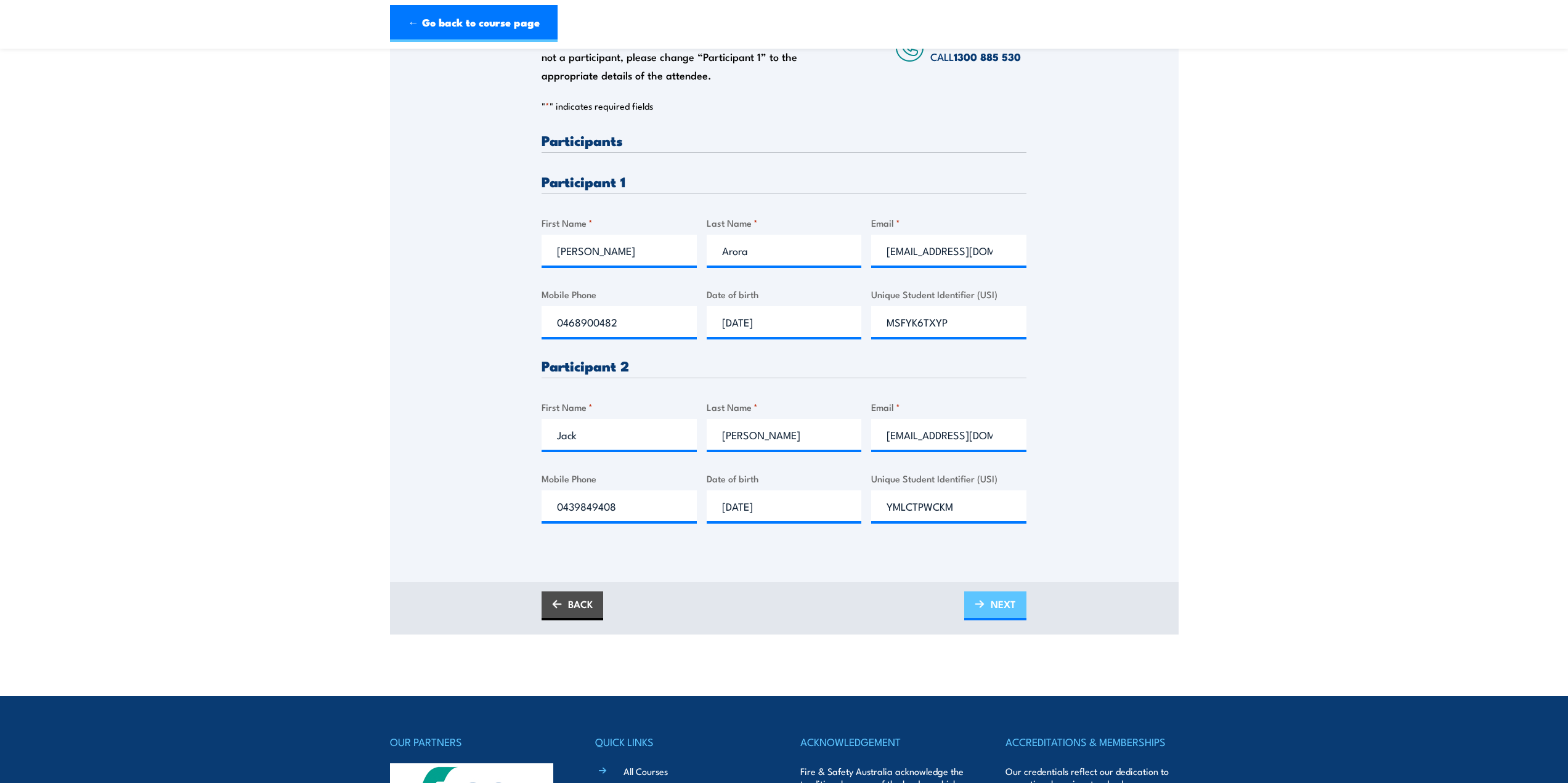
click at [1009, 608] on span "NEXT" at bounding box center [1003, 604] width 25 height 33
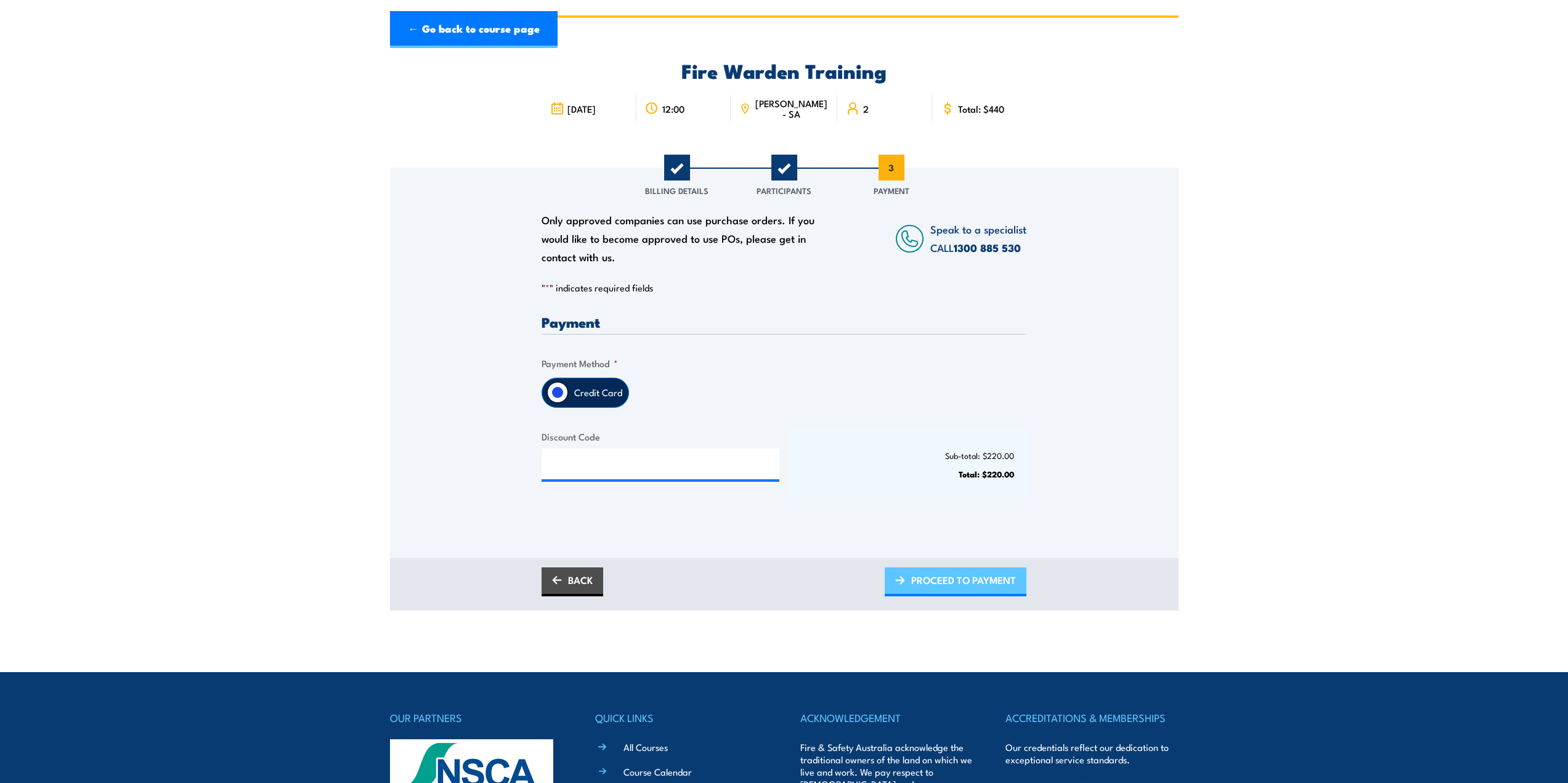
scroll to position [0, 0]
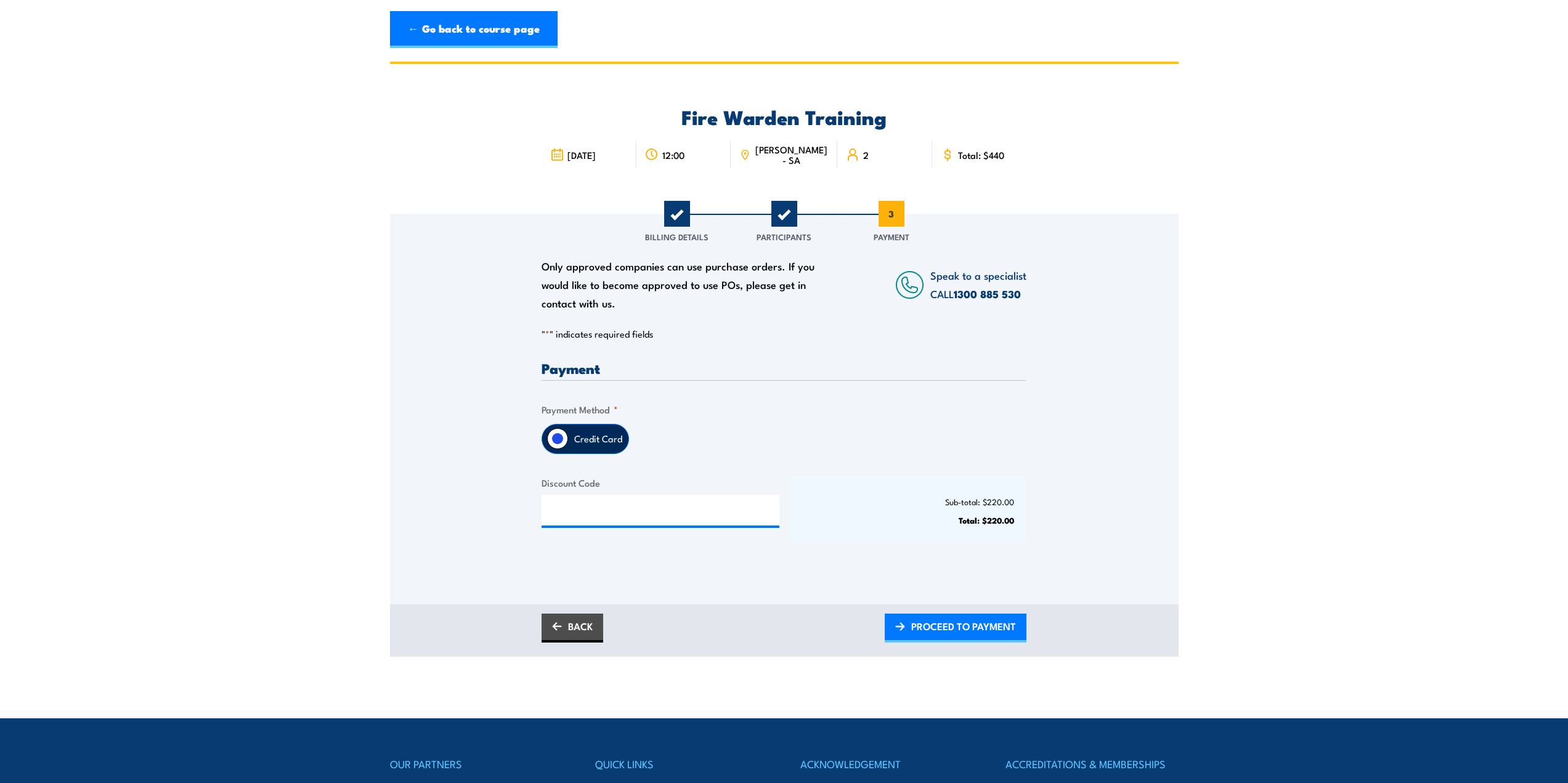
click at [597, 436] on label "Credit Card" at bounding box center [598, 439] width 61 height 29
click at [568, 436] on input "Credit Card" at bounding box center [557, 439] width 21 height 21
click at [948, 620] on span "PROCEED TO PAYMENT" at bounding box center [963, 627] width 105 height 33
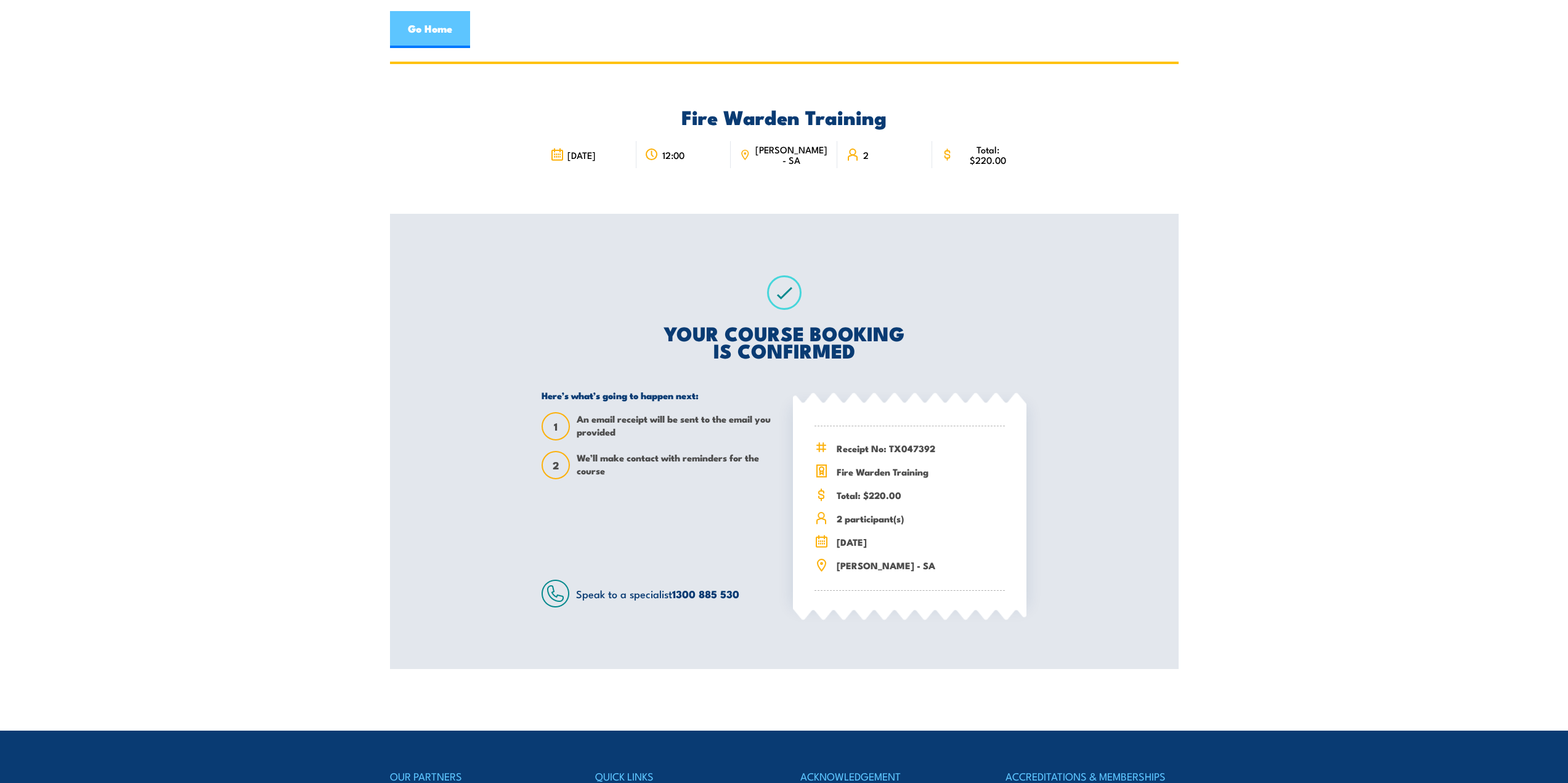
click at [421, 34] on link "Go Home" at bounding box center [429, 29] width 80 height 37
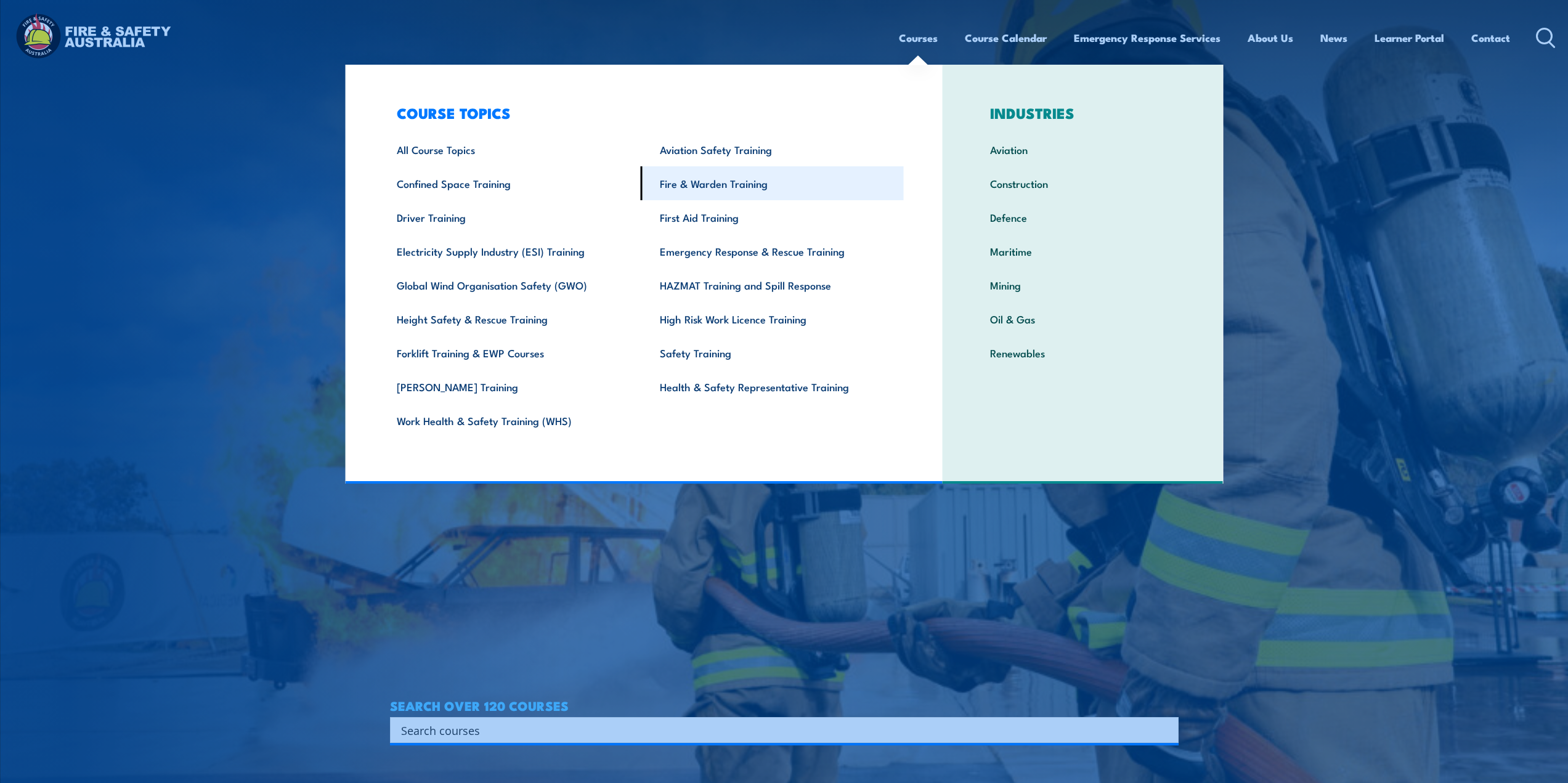
click at [715, 186] on link "Fire & Warden Training" at bounding box center [772, 183] width 263 height 34
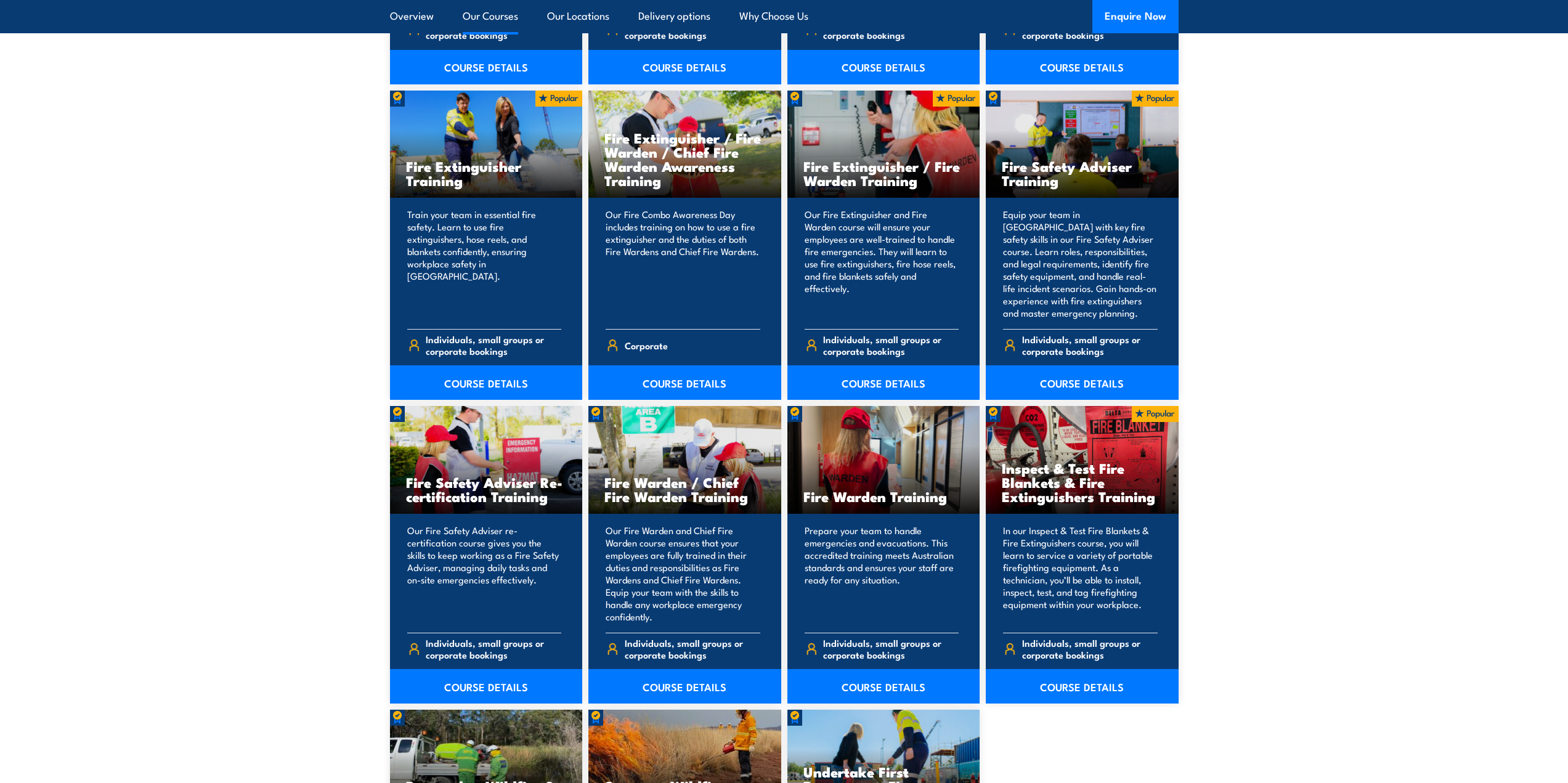
scroll to position [1417, 0]
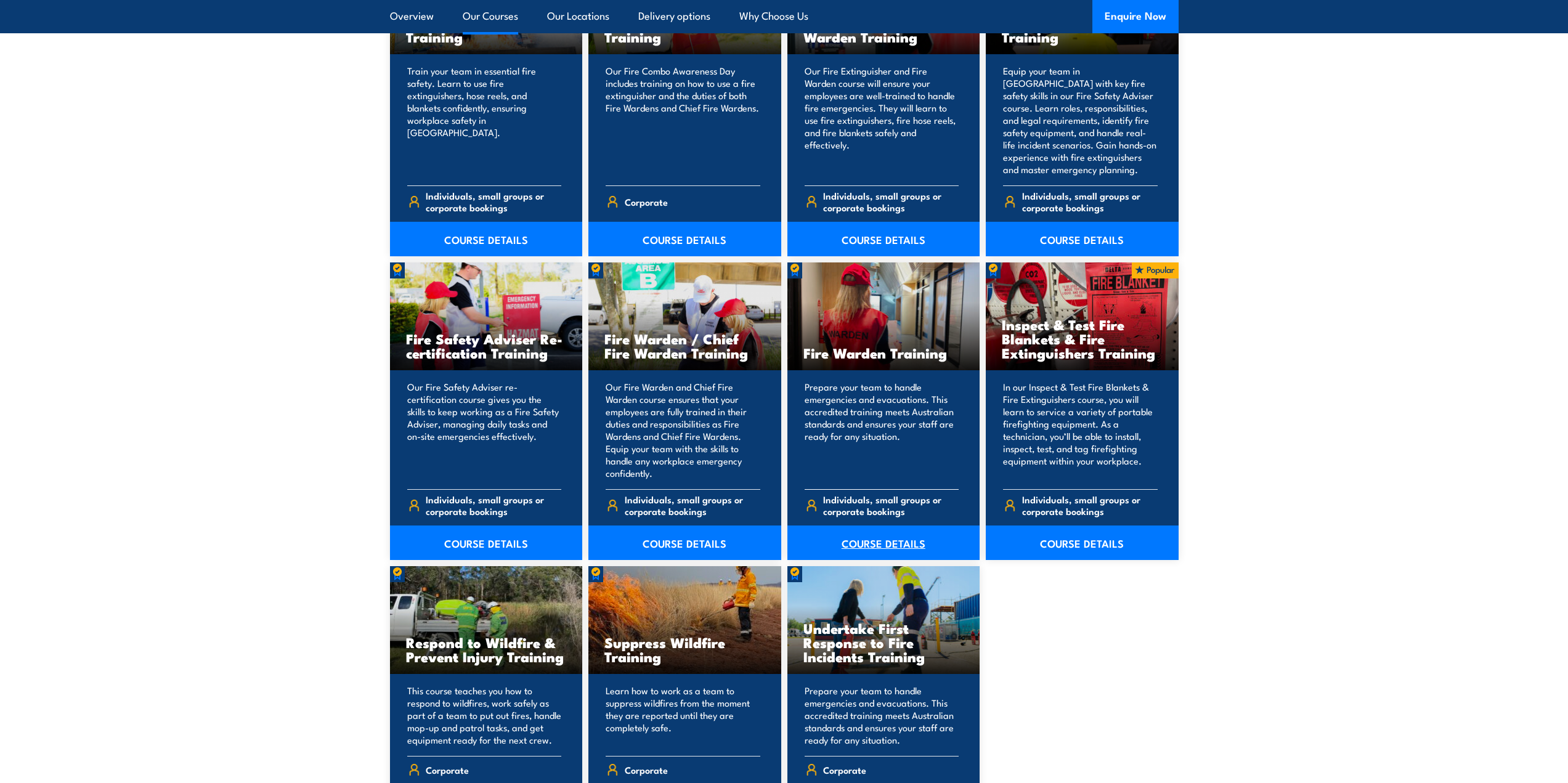
click at [869, 542] on link "COURSE DETAILS" at bounding box center [884, 542] width 193 height 35
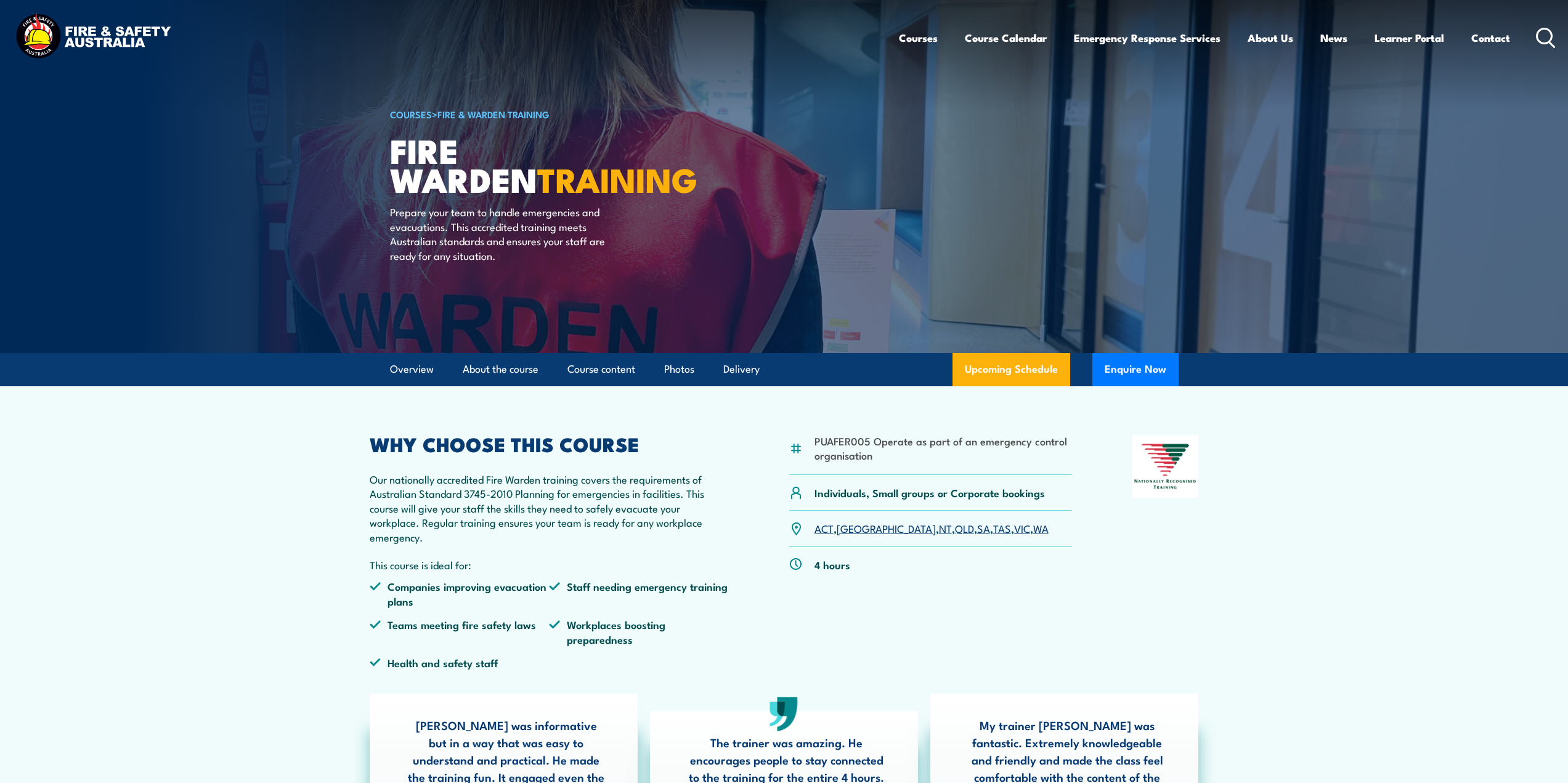
click at [977, 531] on link "SA" at bounding box center [983, 528] width 13 height 15
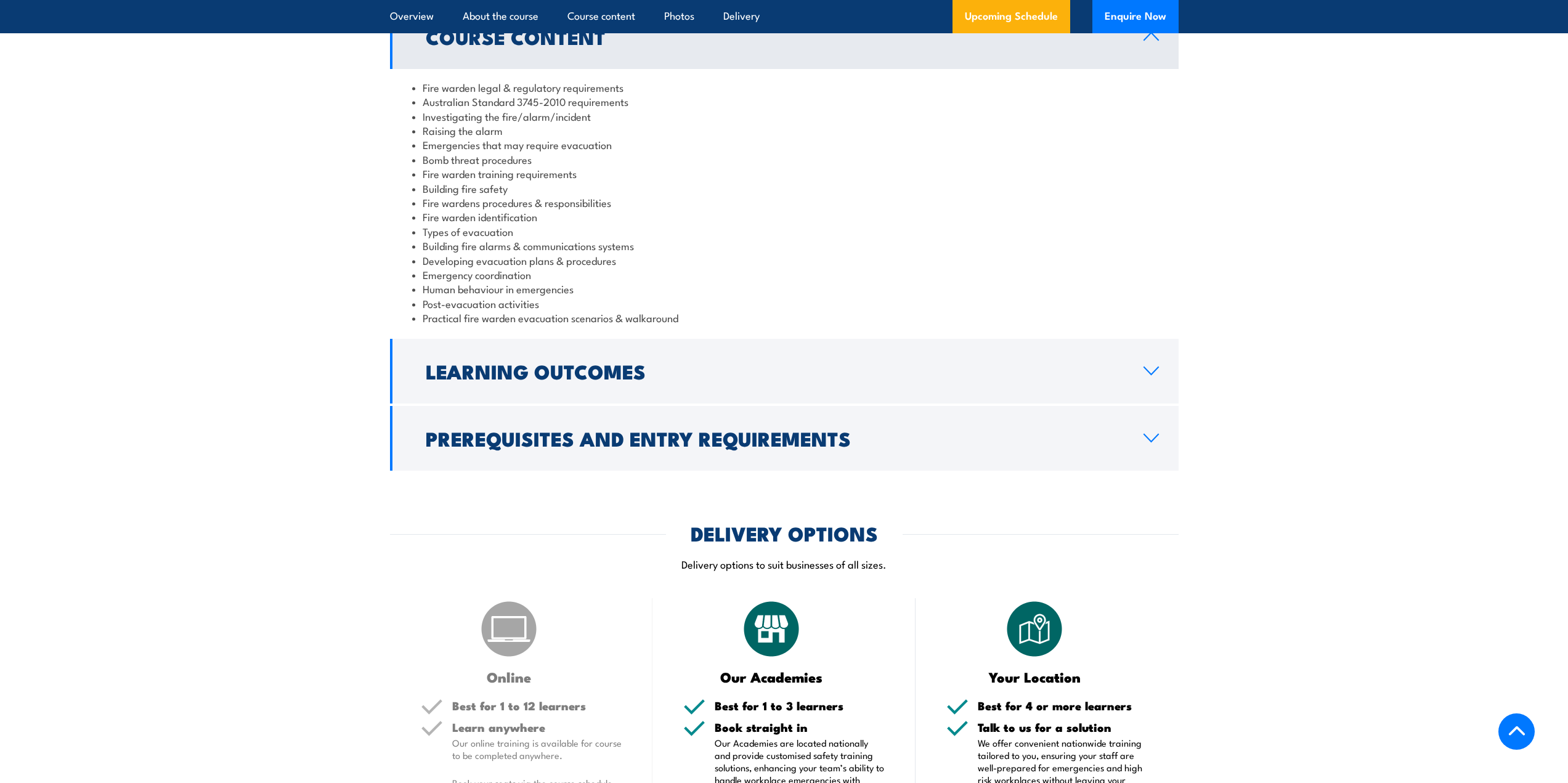
scroll to position [1294, 0]
